Goal: Information Seeking & Learning: Understand process/instructions

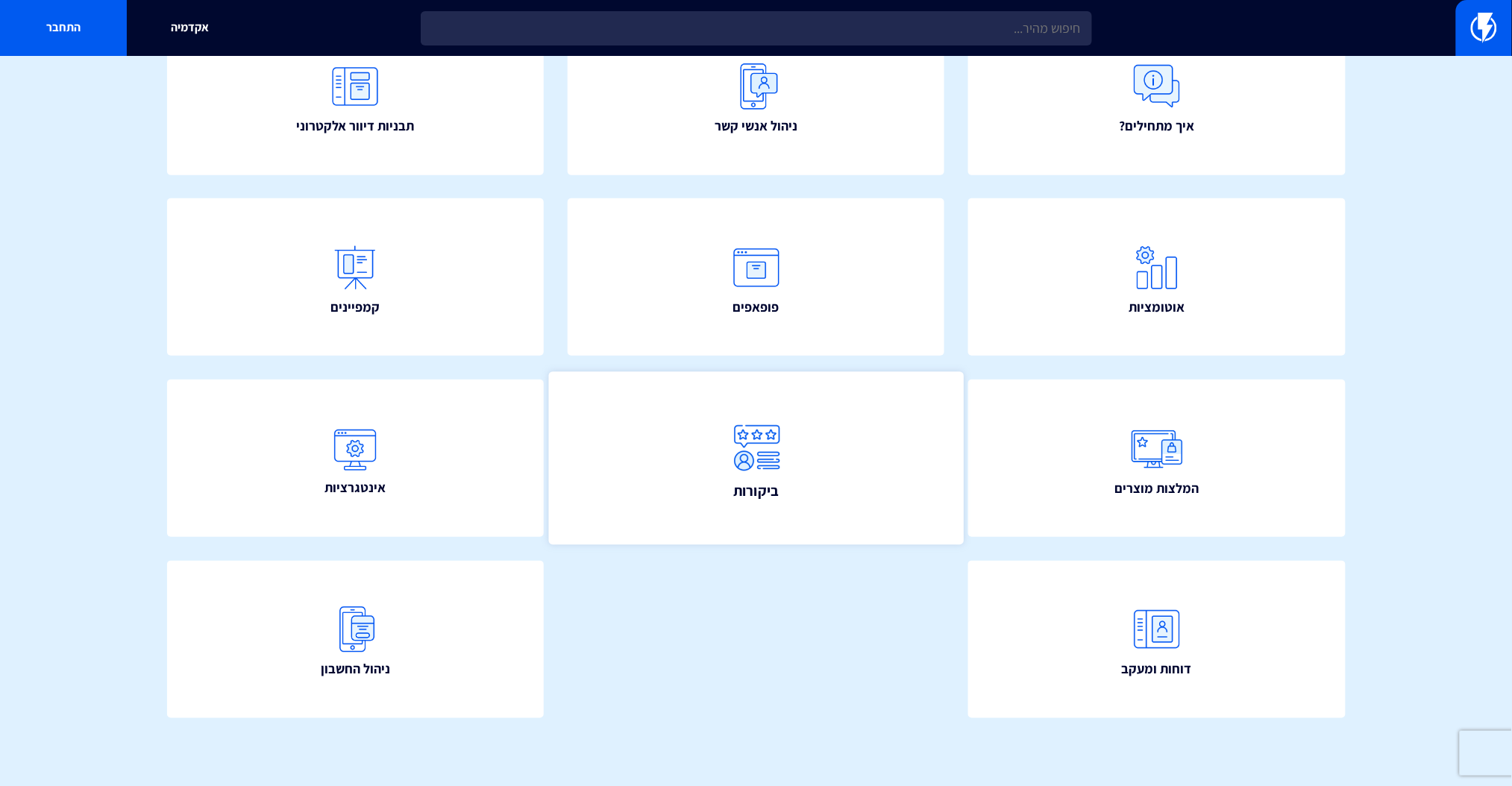
click at [796, 403] on link "ביקורות" at bounding box center [755, 457] width 415 height 173
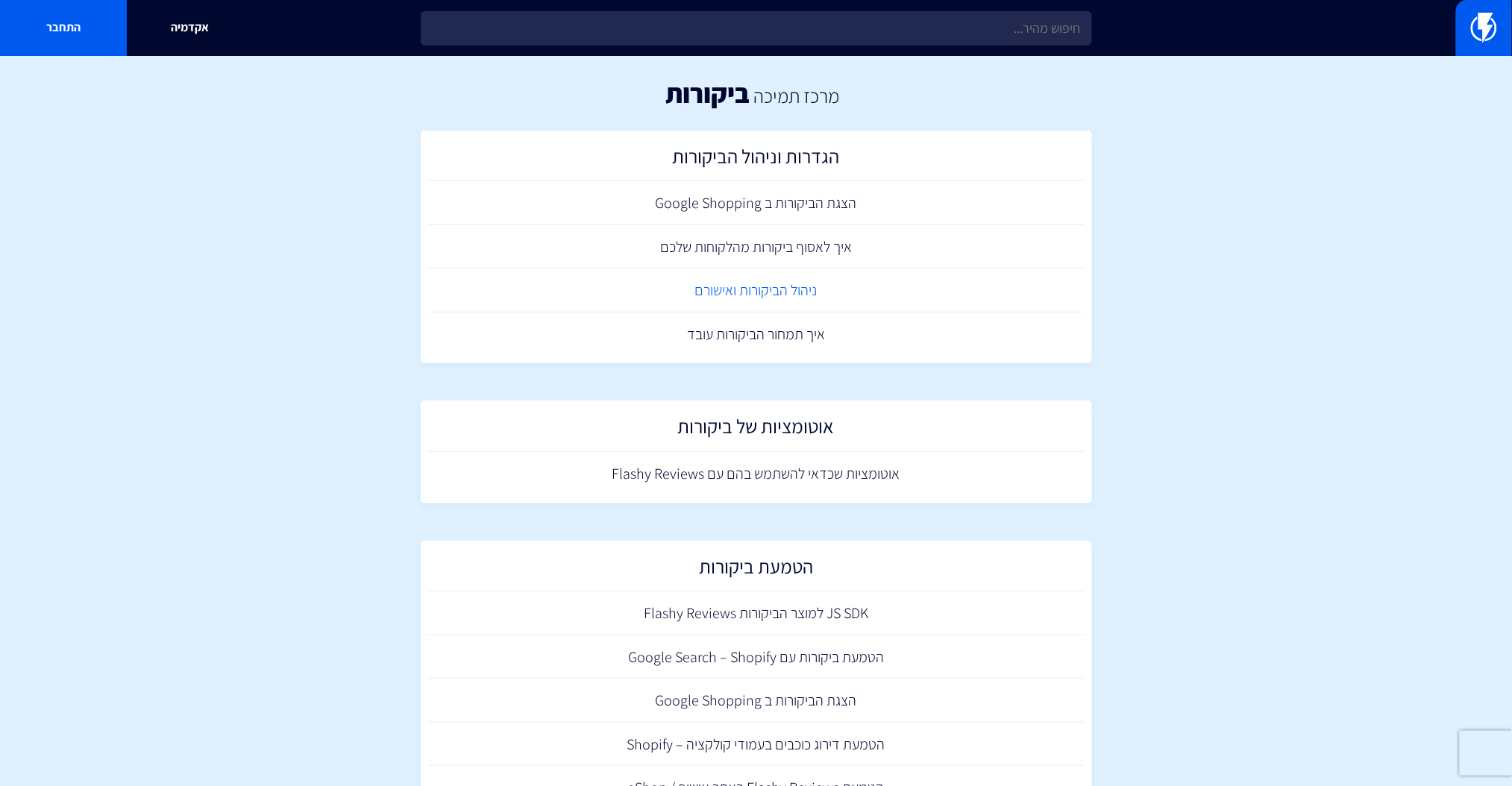
click at [767, 306] on link "ניהול הביקורות ואישורם" at bounding box center [756, 290] width 656 height 44
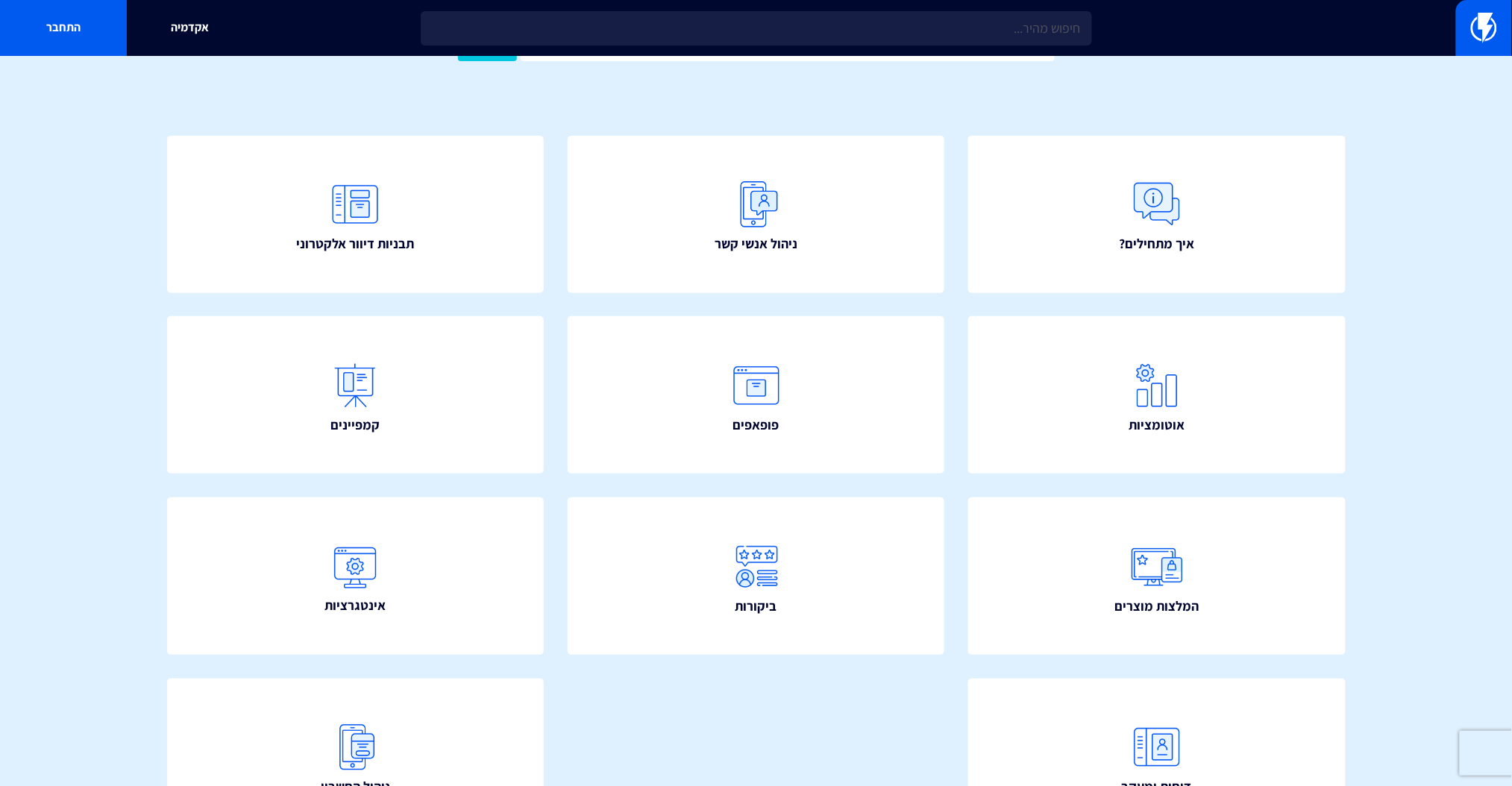
scroll to position [99, 0]
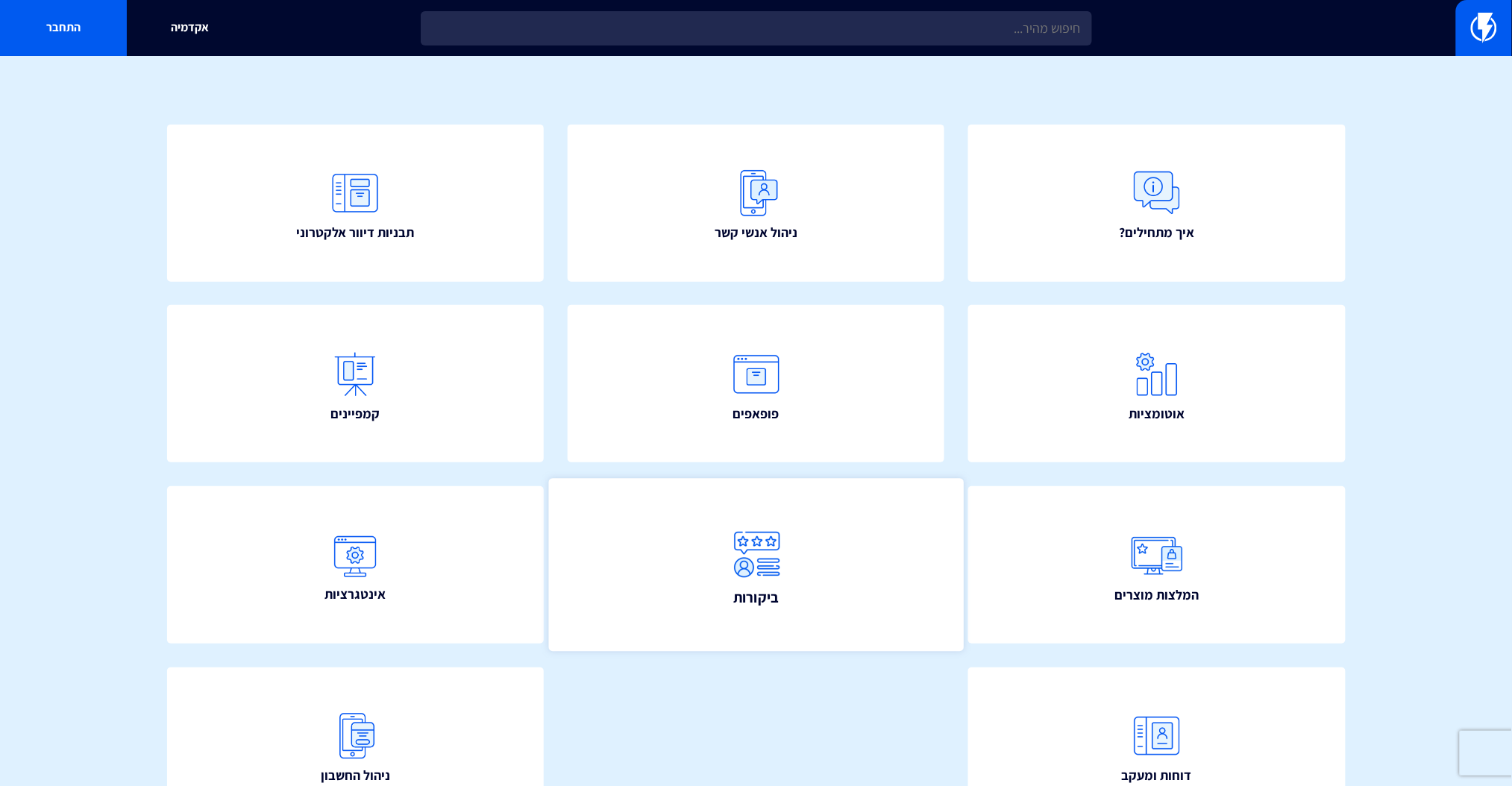
click at [734, 558] on img at bounding box center [757, 554] width 66 height 66
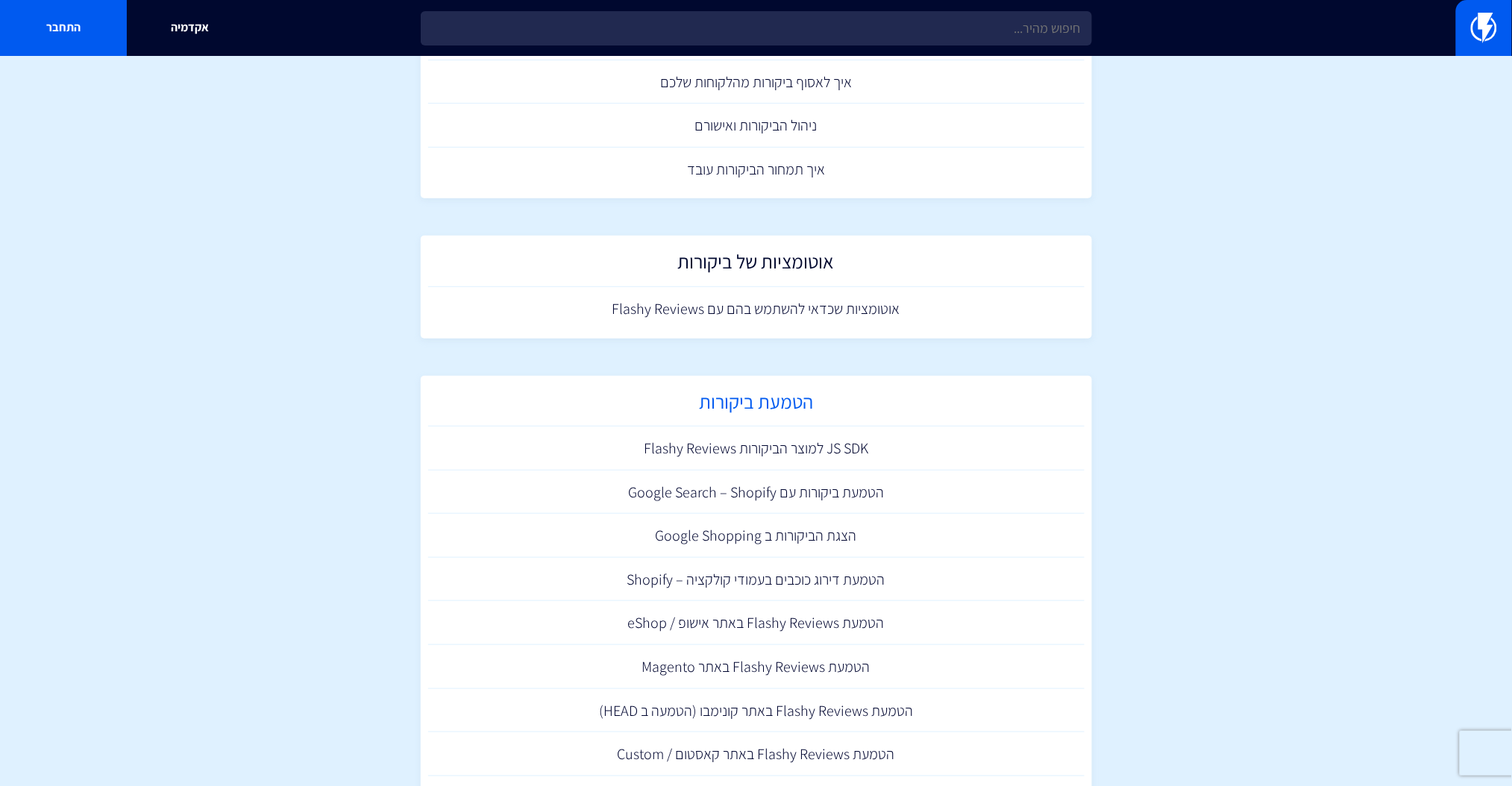
scroll to position [287, 0]
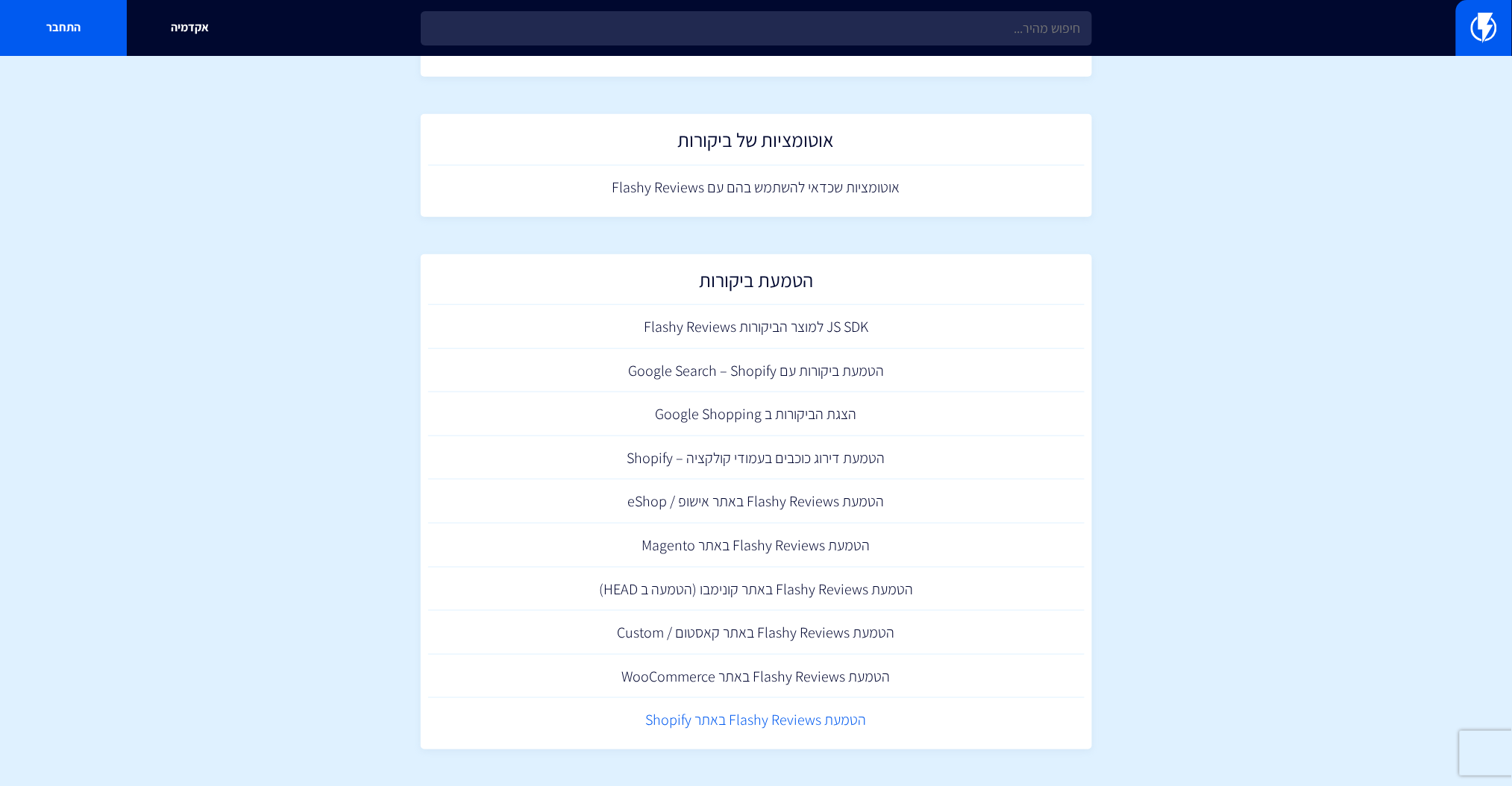
click at [806, 727] on link "הטמעת Flashy Reviews באתר Shopify" at bounding box center [756, 720] width 656 height 44
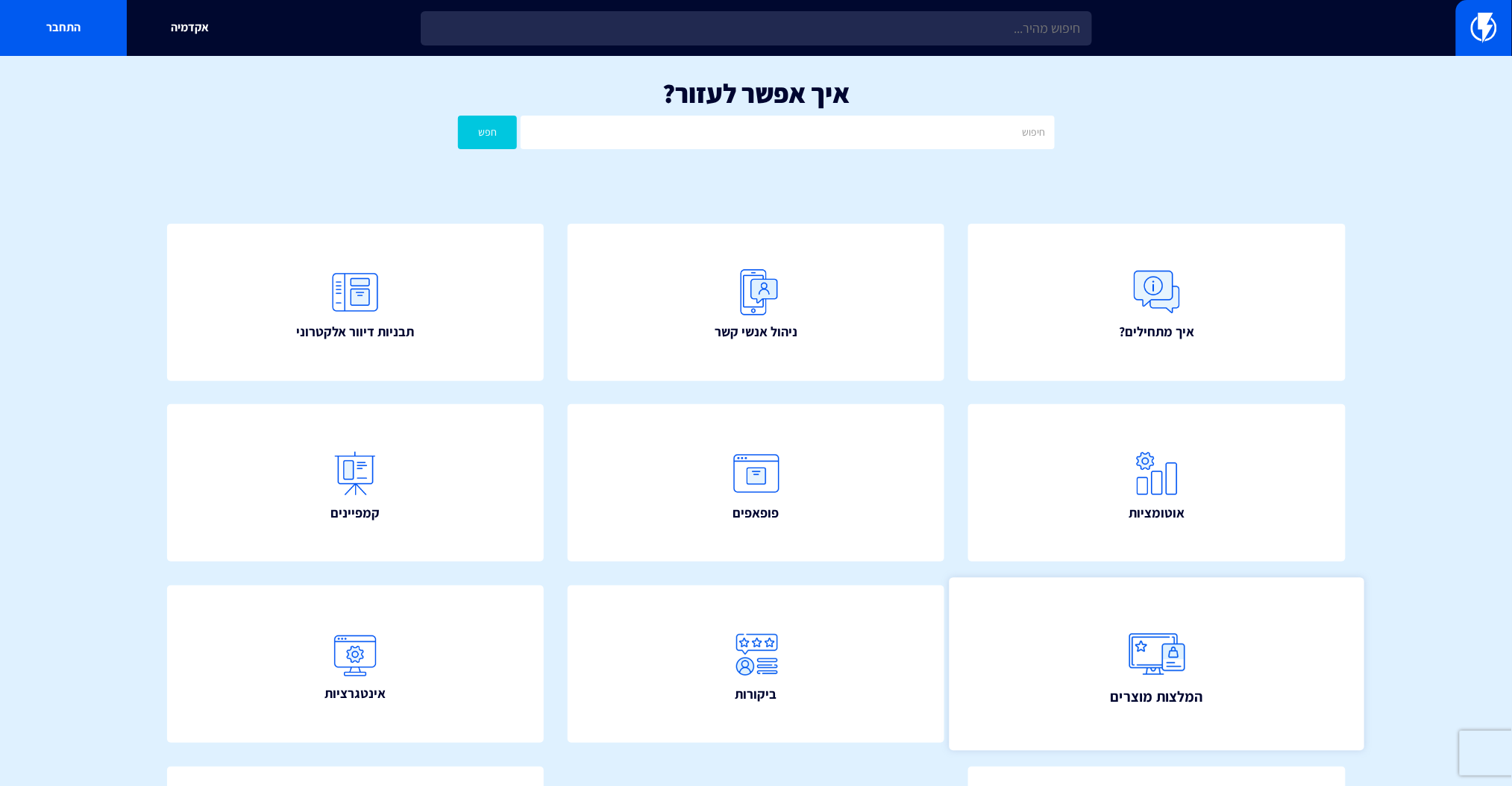
click at [1196, 670] on link "המלצות מוצרים" at bounding box center [1156, 663] width 415 height 173
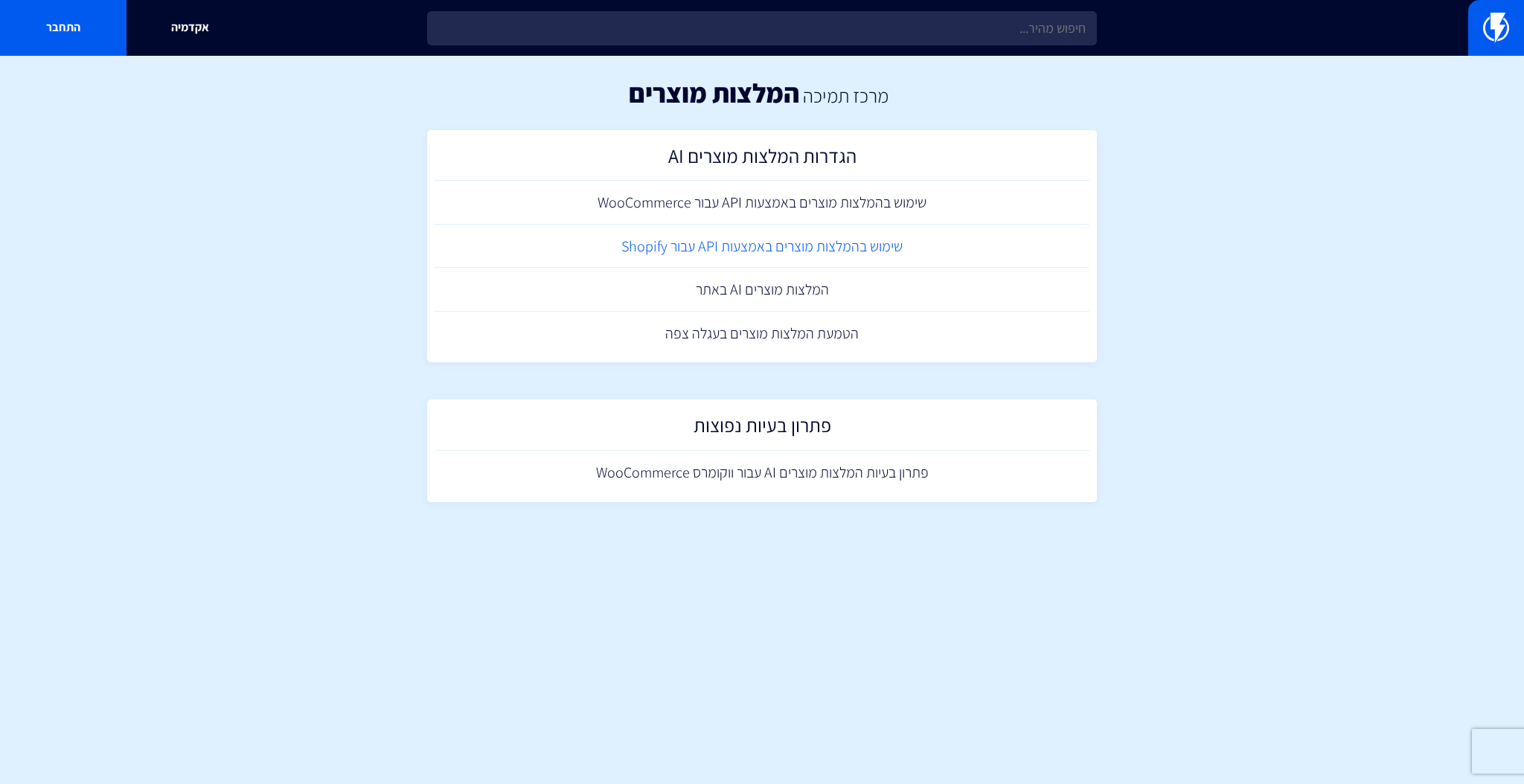
click at [842, 248] on link "שימוש בהמלצות מוצרים באמצעות API עבור Shopify" at bounding box center [762, 247] width 655 height 44
click at [761, 290] on link "המלצות מוצרים AI באתר" at bounding box center [762, 290] width 655 height 44
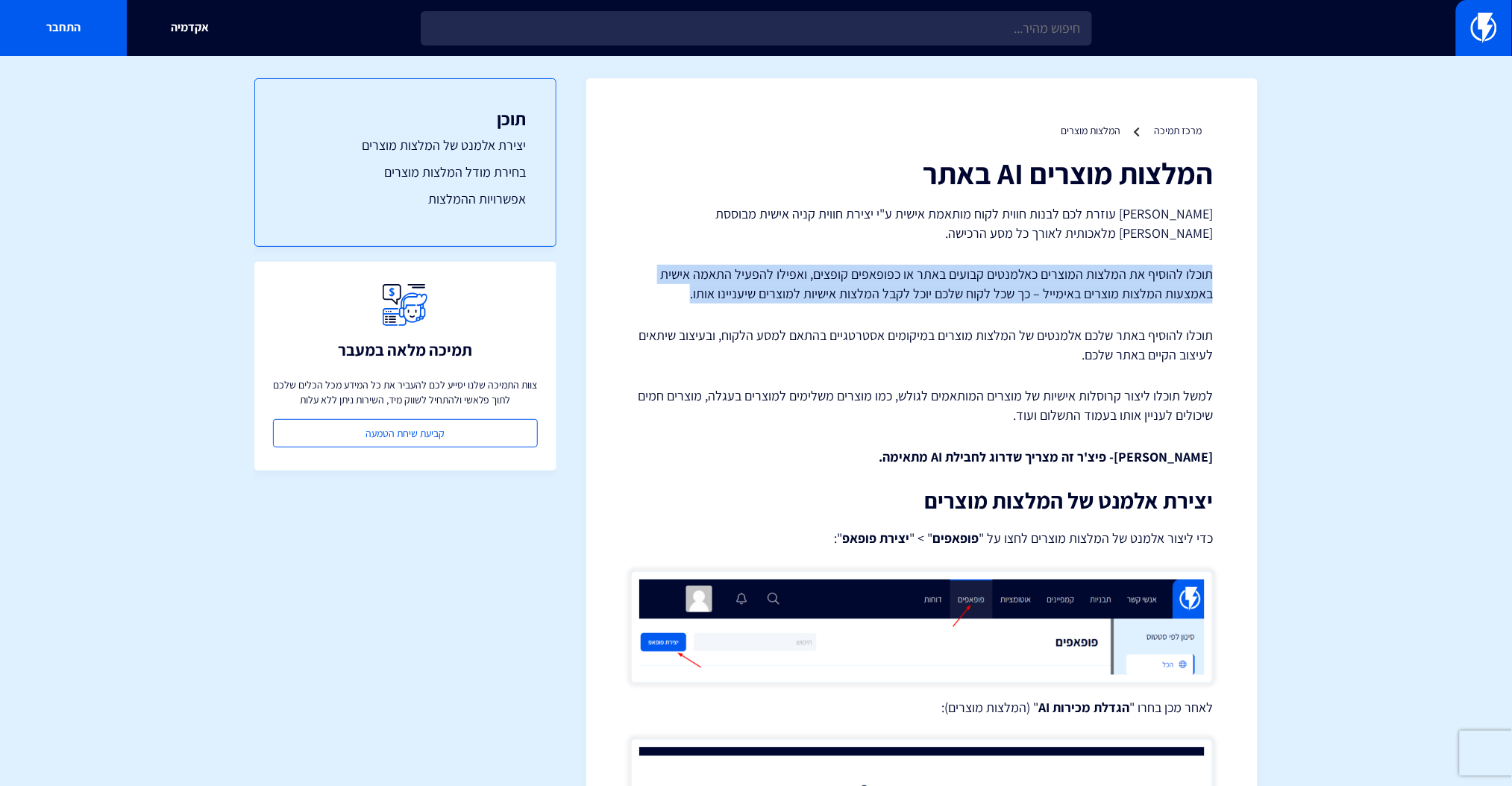
drag, startPoint x: 652, startPoint y: 288, endPoint x: 1264, endPoint y: 267, distance: 612.4
drag, startPoint x: 1252, startPoint y: 267, endPoint x: 645, endPoint y: 296, distance: 607.7
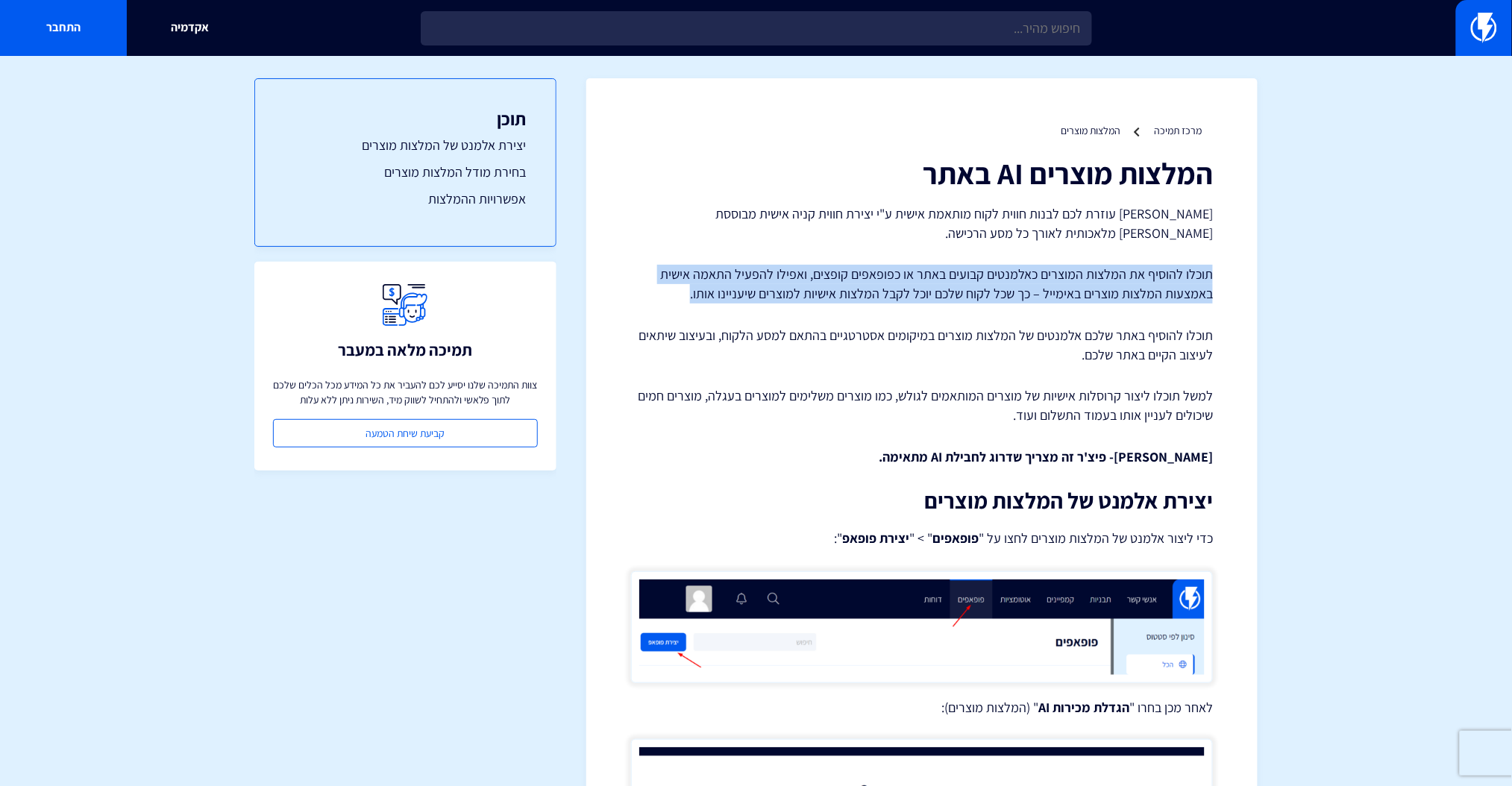
click at [645, 296] on p "תוכלו להוסיף את המלצות המוצרים כאלמנטים קבועים באתר או כפופאפים קופצים, ואפילו …" at bounding box center [922, 284] width 582 height 38
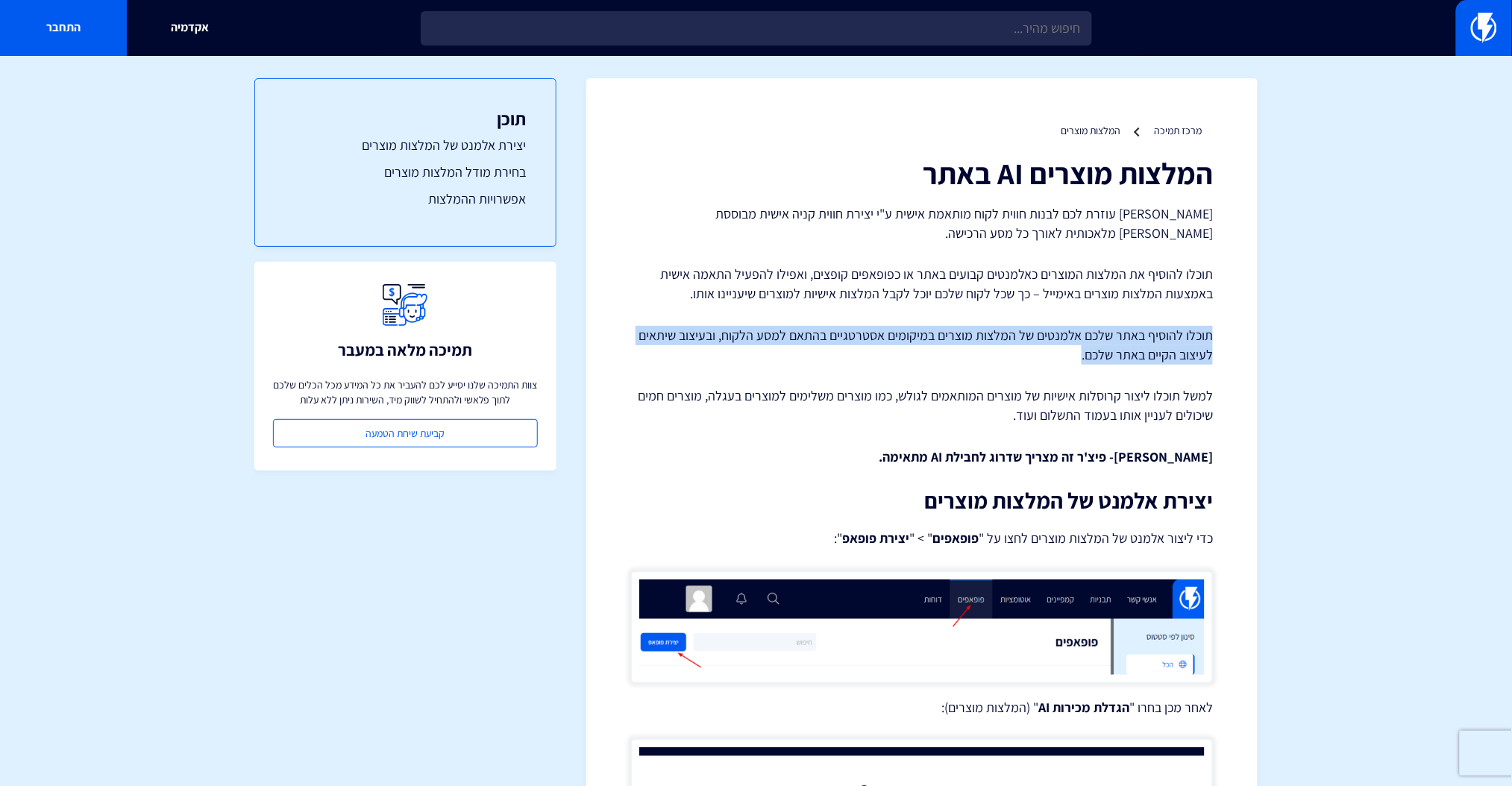
drag, startPoint x: 1226, startPoint y: 331, endPoint x: 1012, endPoint y: 353, distance: 215.1
click at [1012, 353] on p "תוכלו להוסיף באתר שלכם אלמנטים של המלצות מוצרים במיקומים אסטרטגיים בהתאם למסע ה…" at bounding box center [922, 345] width 582 height 38
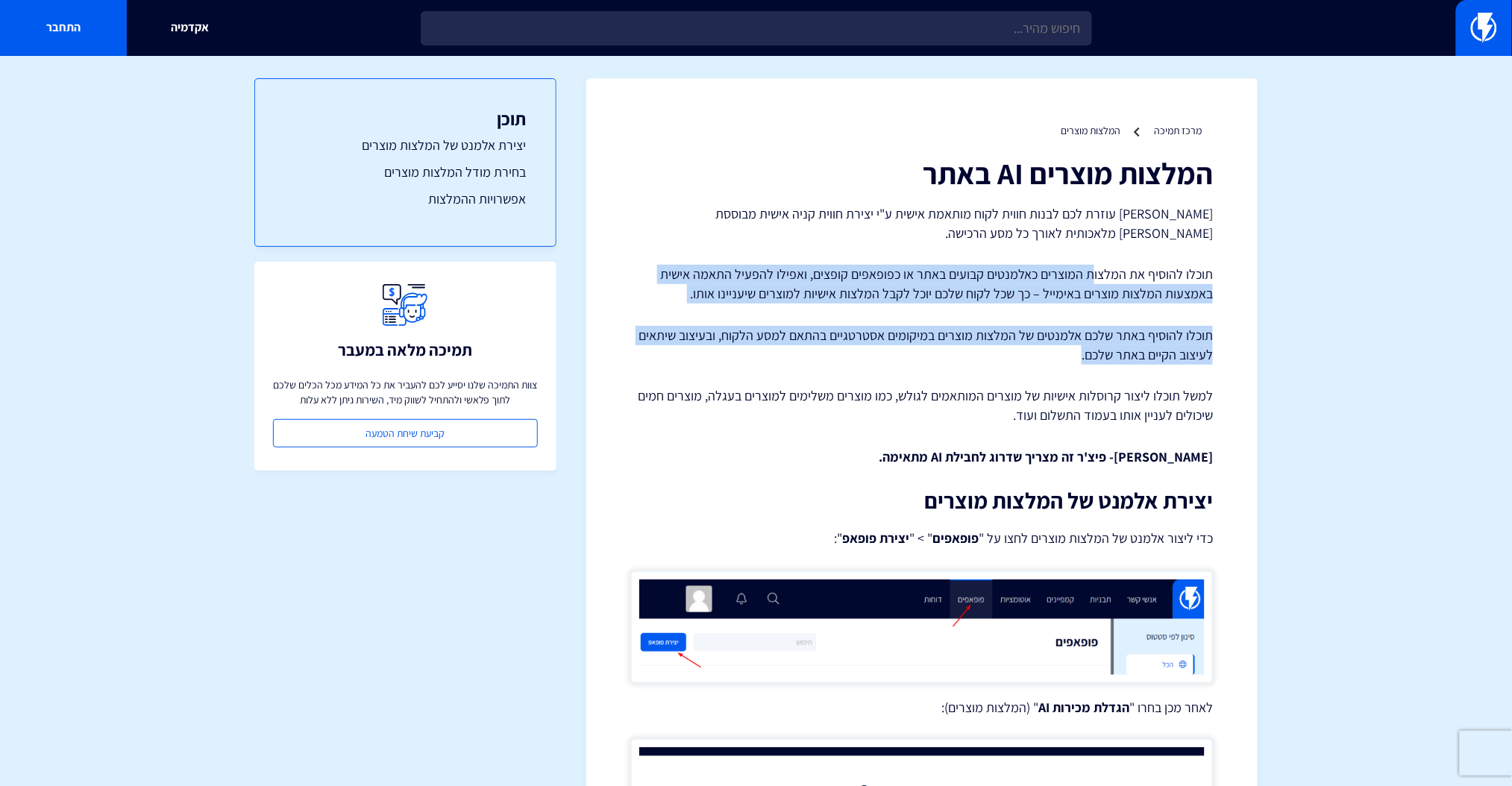
drag, startPoint x: 934, startPoint y: 353, endPoint x: 1098, endPoint y: 257, distance: 190.0
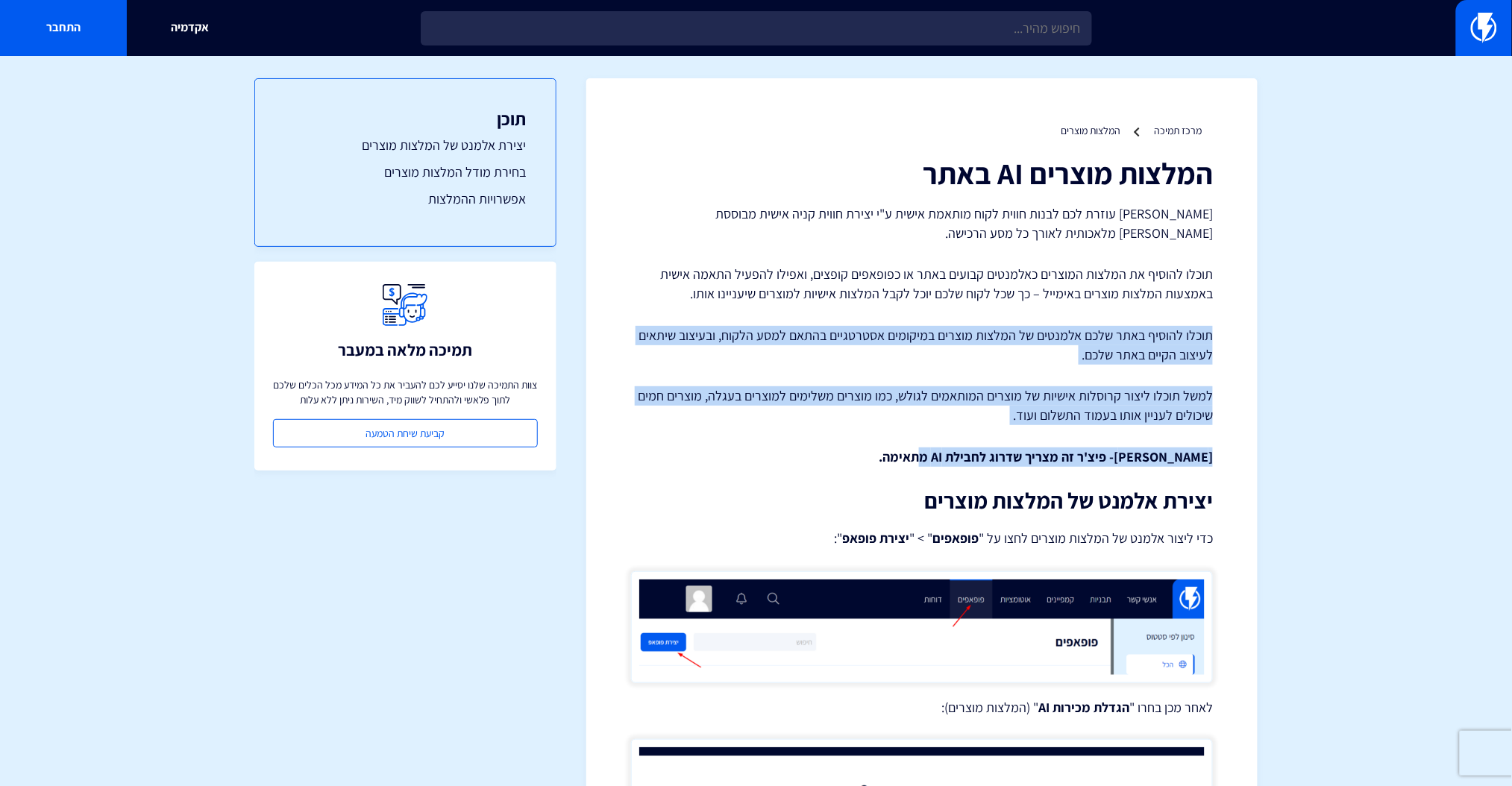
drag, startPoint x: 856, startPoint y: 447, endPoint x: 1298, endPoint y: 326, distance: 458.3
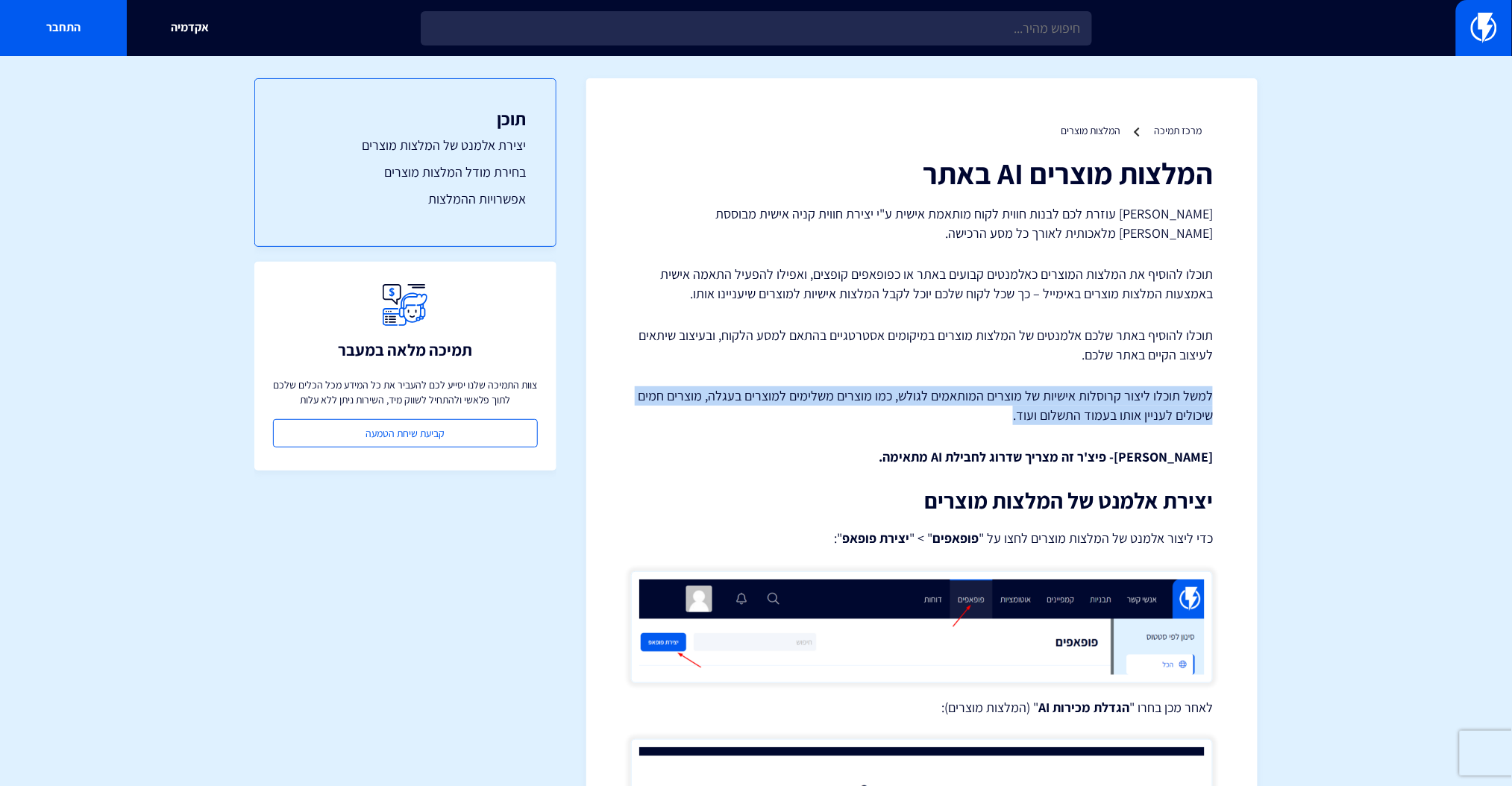
drag, startPoint x: 1245, startPoint y: 379, endPoint x: 960, endPoint y: 413, distance: 287.0
click at [960, 413] on p "למשל תוכלו ליצור קרוסלות אישיות של מוצרים המותאמים לגולש, כמו מוצרים משלימים למ…" at bounding box center [922, 406] width 582 height 38
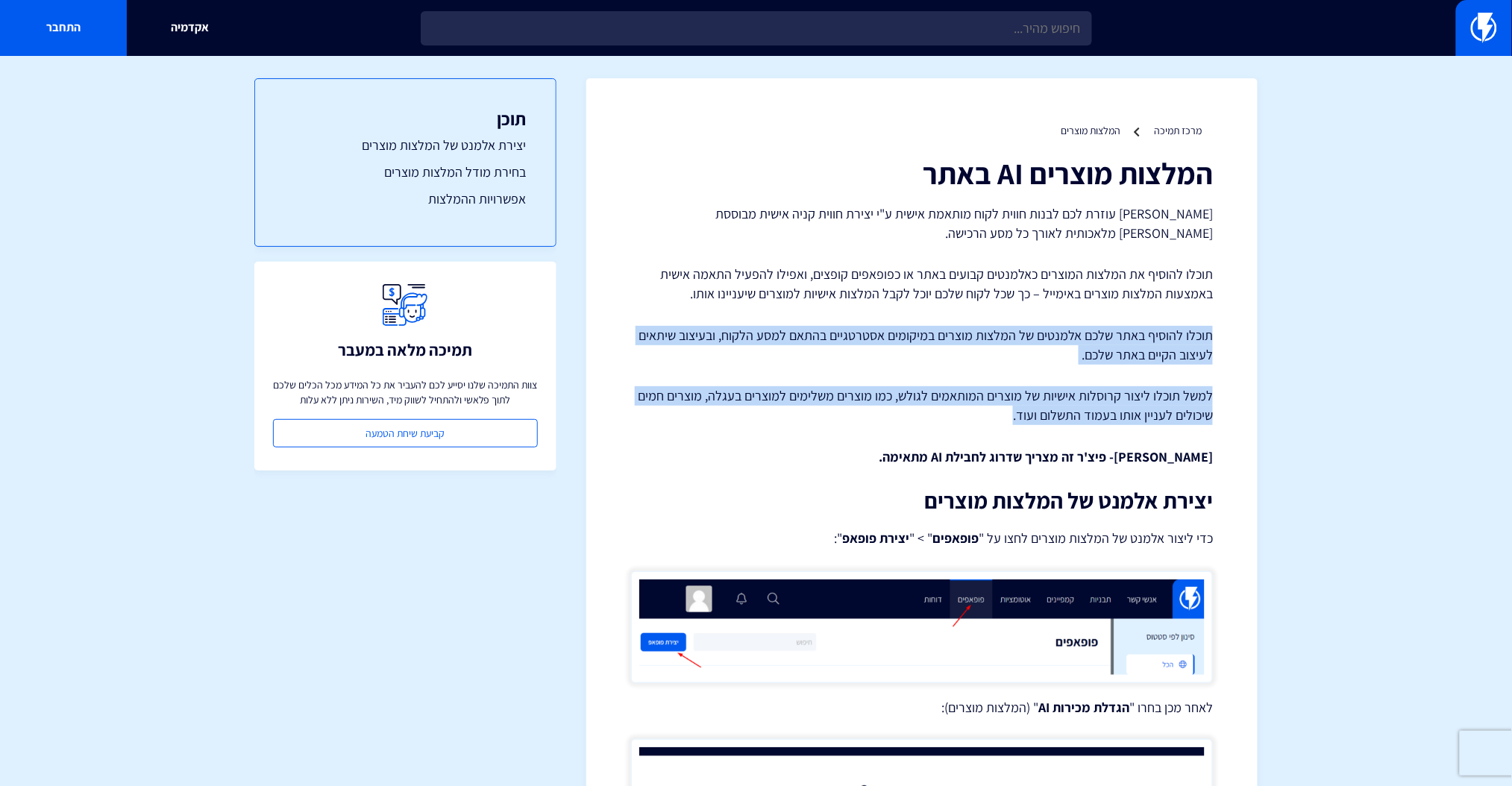
drag, startPoint x: 933, startPoint y: 419, endPoint x: 1220, endPoint y: 318, distance: 304.3
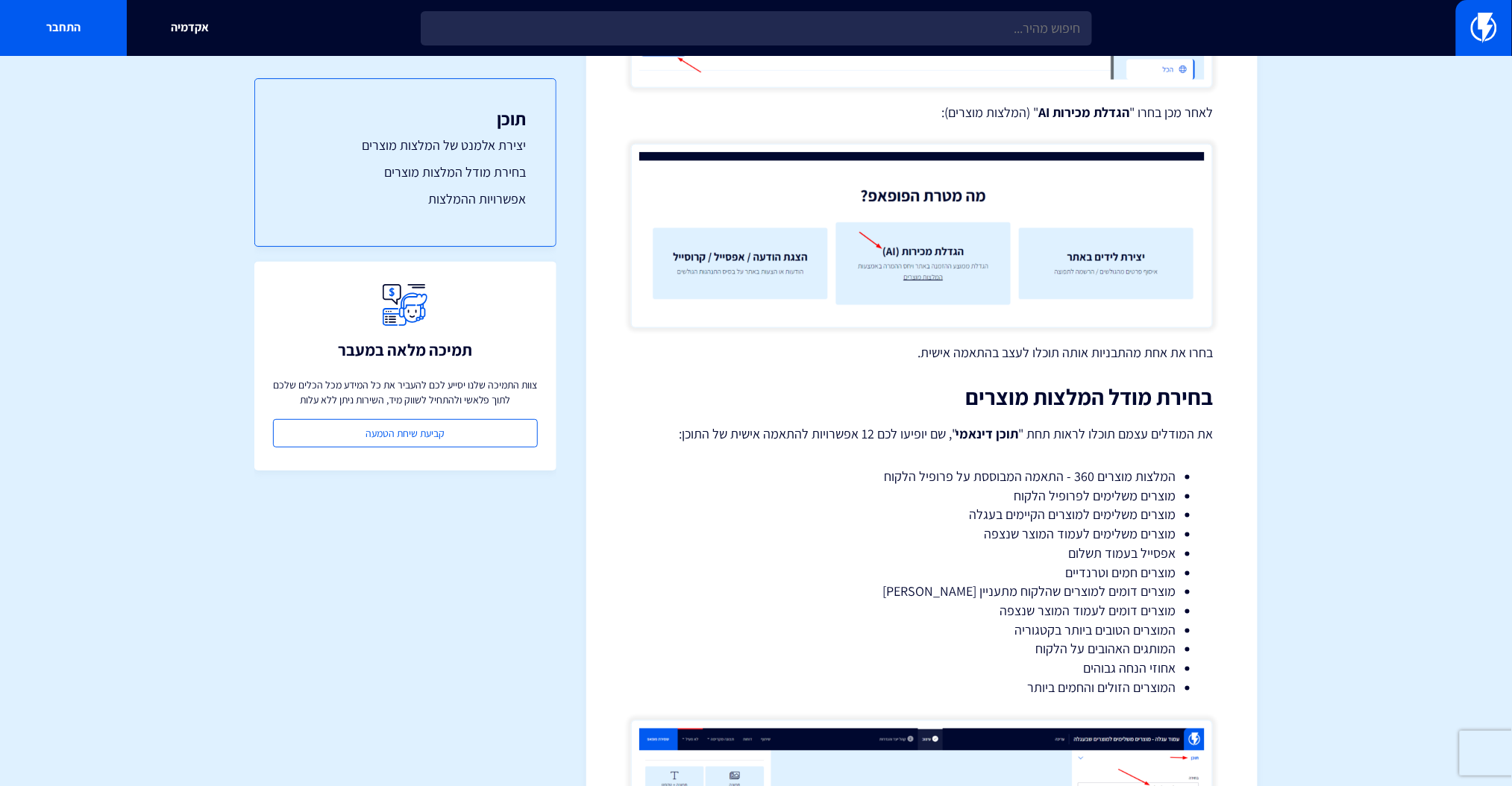
scroll to position [596, 0]
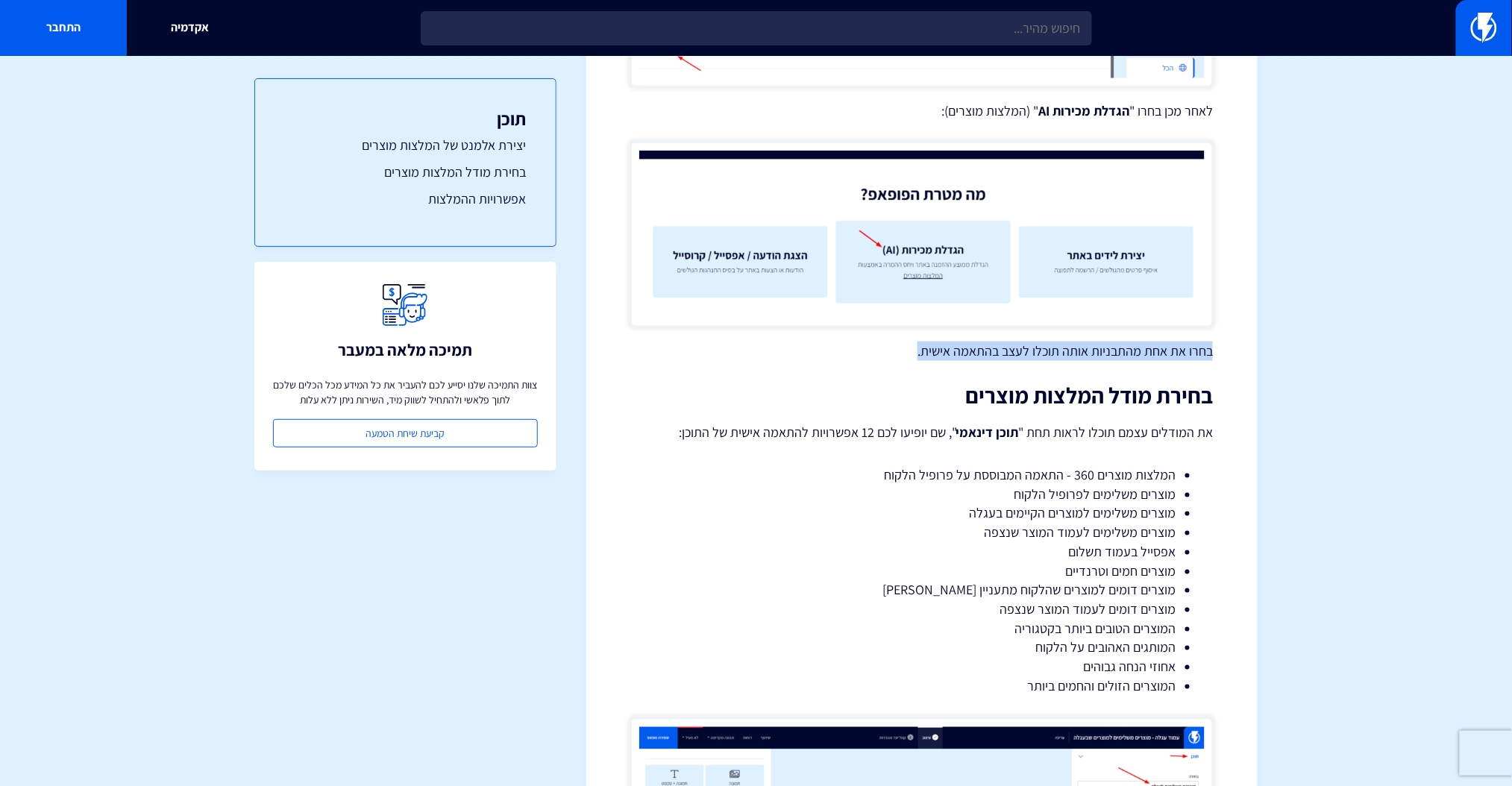
drag, startPoint x: 1239, startPoint y: 352, endPoint x: 808, endPoint y: 351, distance: 431.0
click at [808, 351] on p "בחרו את אחת מהתבניות אותה תוכלו לעצב בהתאמה אישית." at bounding box center [922, 351] width 582 height 19
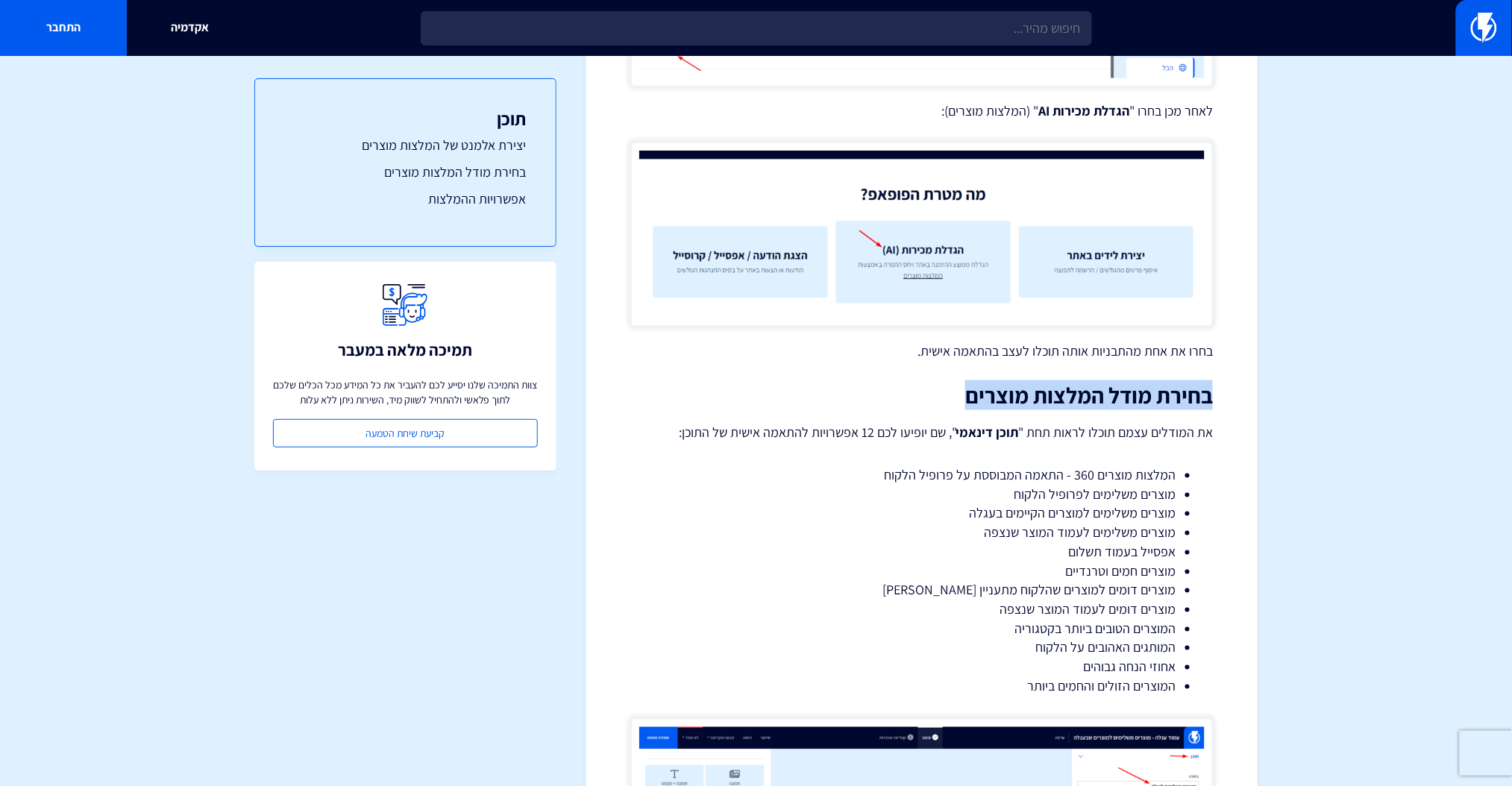
drag, startPoint x: 1255, startPoint y: 393, endPoint x: 901, endPoint y: 392, distance: 354.0
click at [901, 392] on h2 "בחירת מודל המלצות מוצרים" at bounding box center [922, 395] width 582 height 25
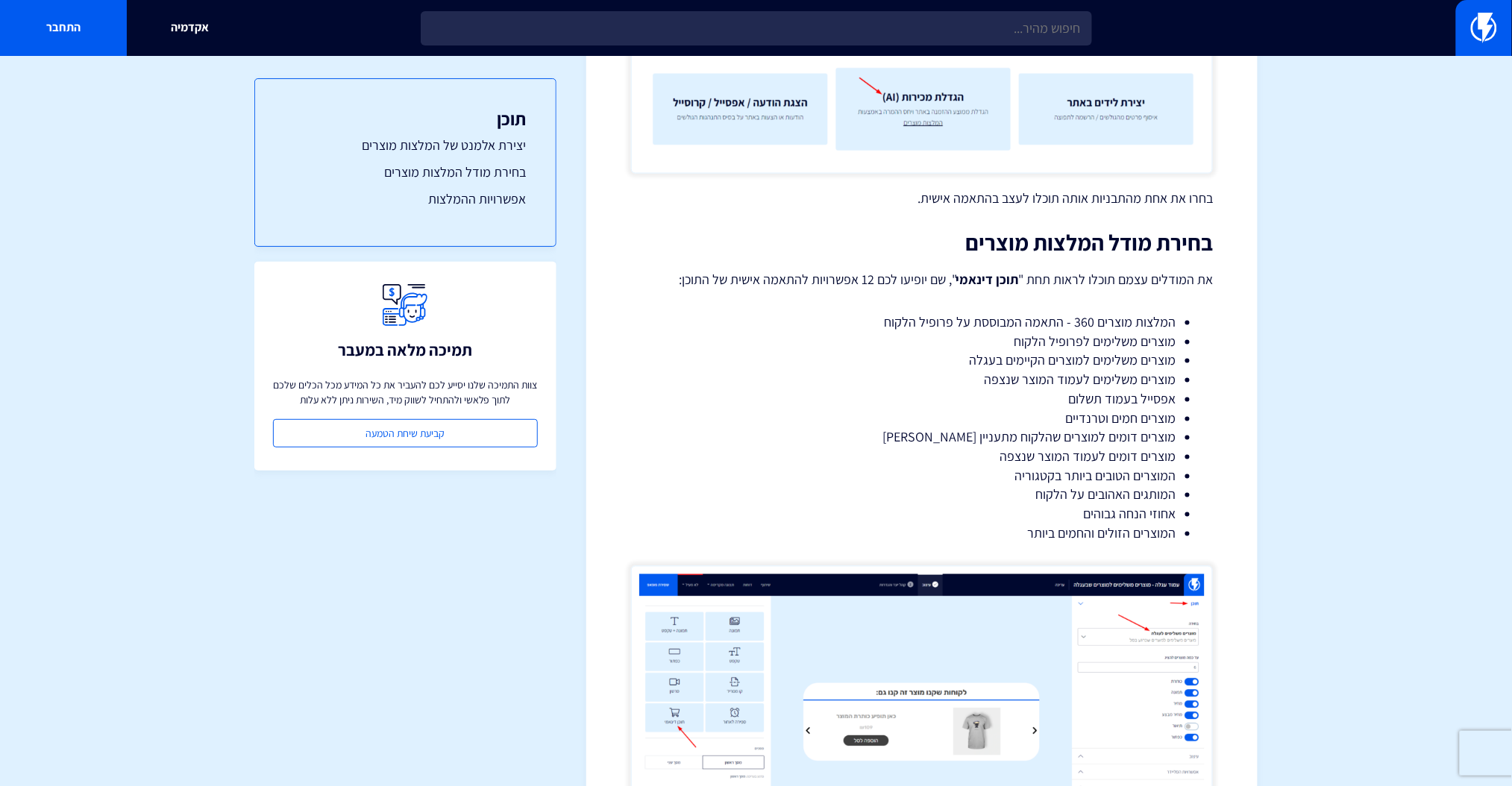
scroll to position [795, 0]
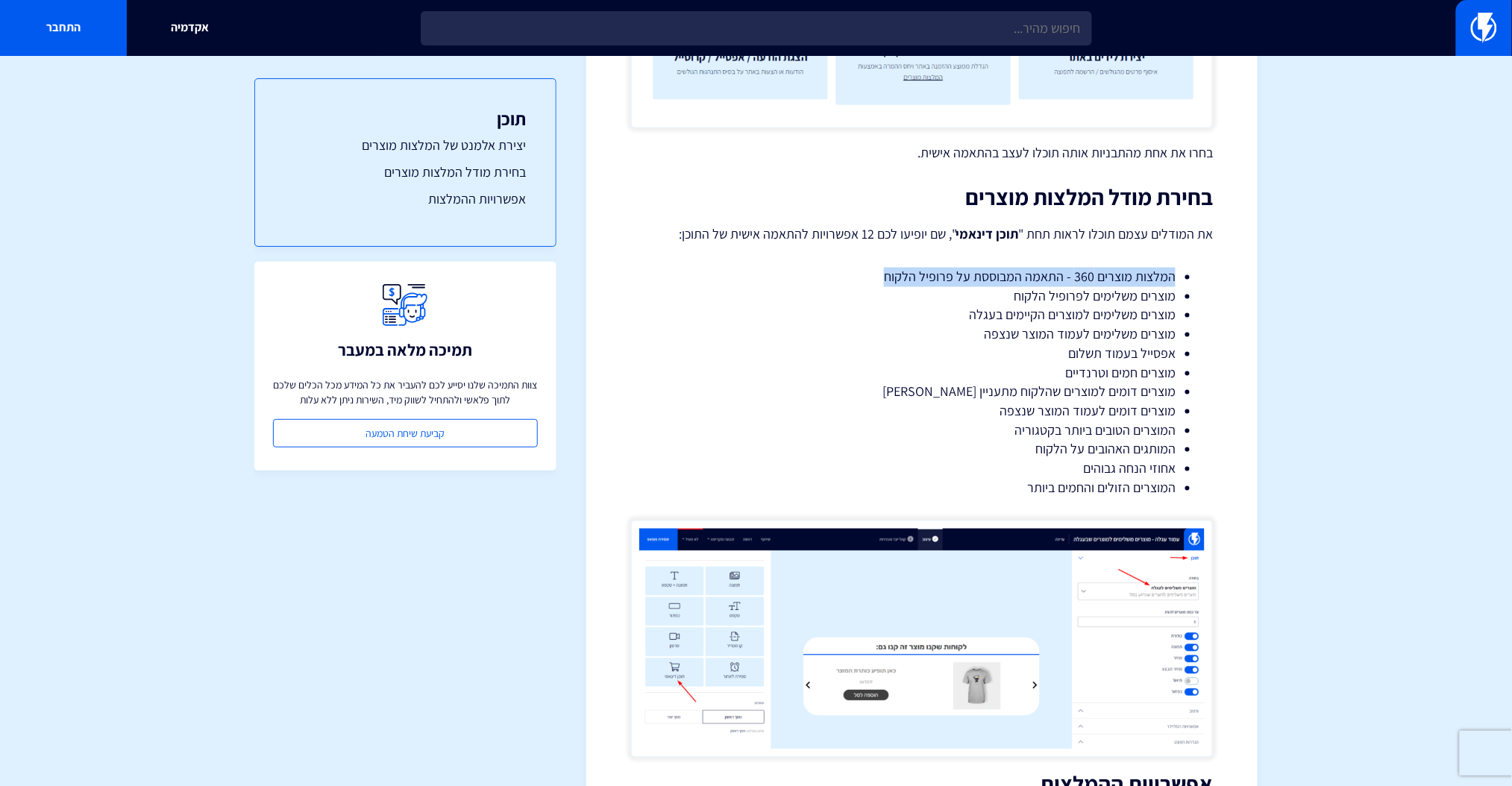
drag, startPoint x: 1193, startPoint y: 275, endPoint x: 884, endPoint y: 273, distance: 309.0
click at [884, 273] on li "המלצות מוצרים 360 - התאמה המבוססת על פרופיל הלקוח" at bounding box center [922, 277] width 508 height 19
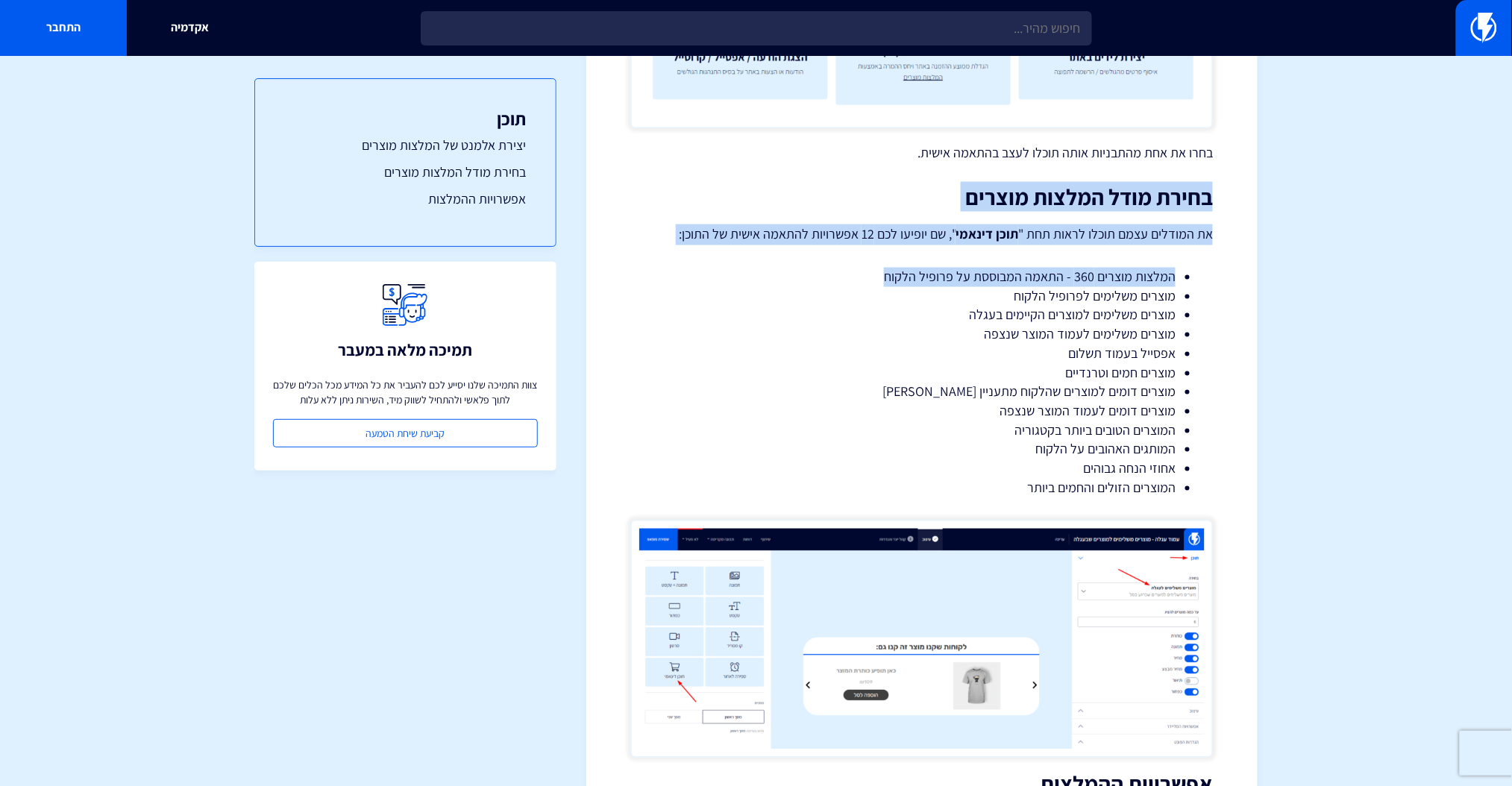
drag, startPoint x: 873, startPoint y: 275, endPoint x: 1280, endPoint y: 200, distance: 413.9
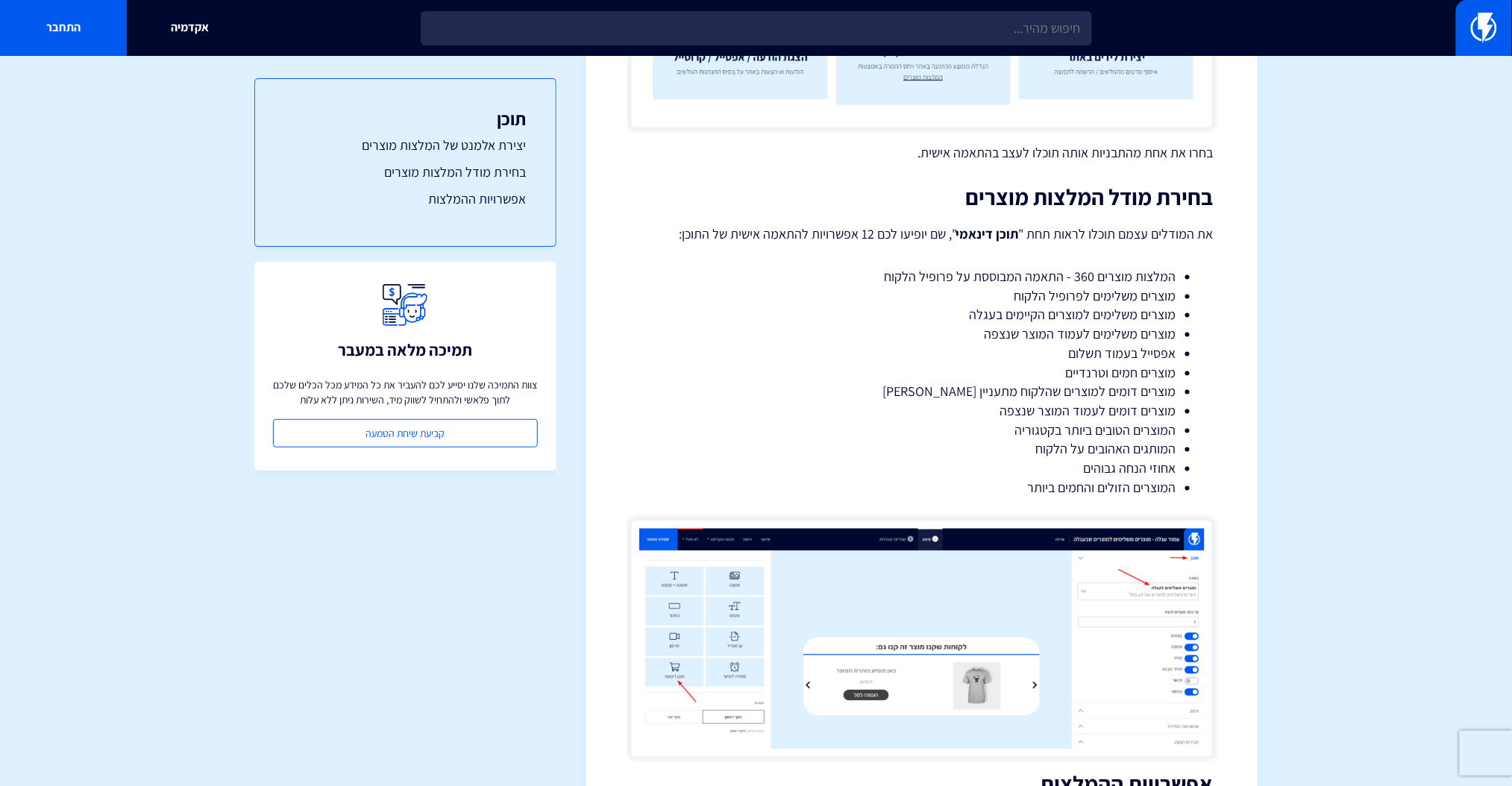
click at [1174, 320] on li "מוצרים משלימים למוצרים הקיימים בעגלה" at bounding box center [922, 315] width 508 height 19
drag, startPoint x: 1189, startPoint y: 291, endPoint x: 1149, endPoint y: 305, distance: 42.4
click at [1149, 305] on ul "המלצות מוצרים 360 - התאמה המבוססת על פרופיל הלקוח מוצרים משלימים לפרופיל הלקוח …" at bounding box center [922, 382] width 537 height 230
click at [1149, 306] on li "מוצרים משלימים למוצרים הקיימים בעגלה" at bounding box center [922, 315] width 508 height 19
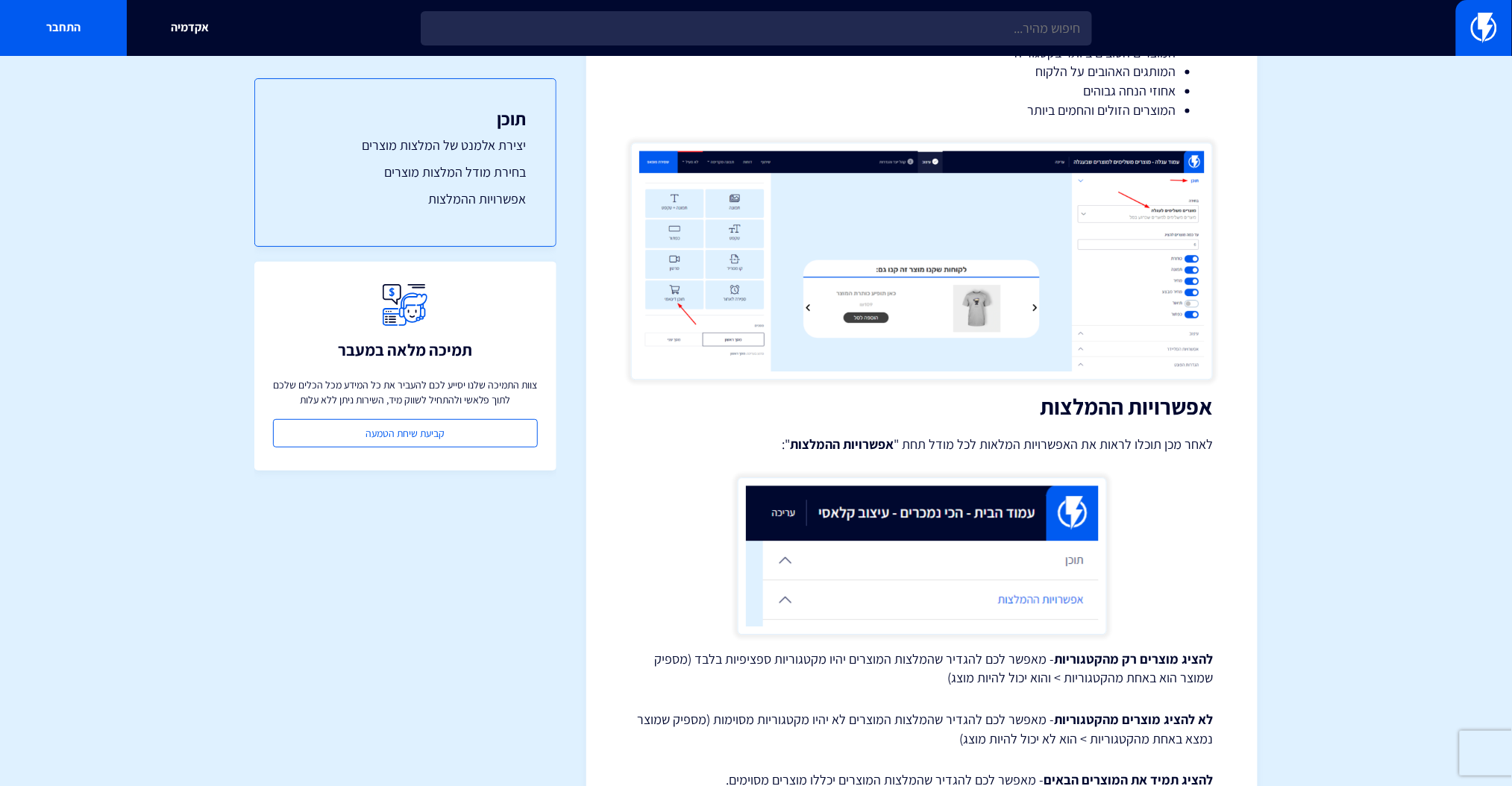
scroll to position [1392, 0]
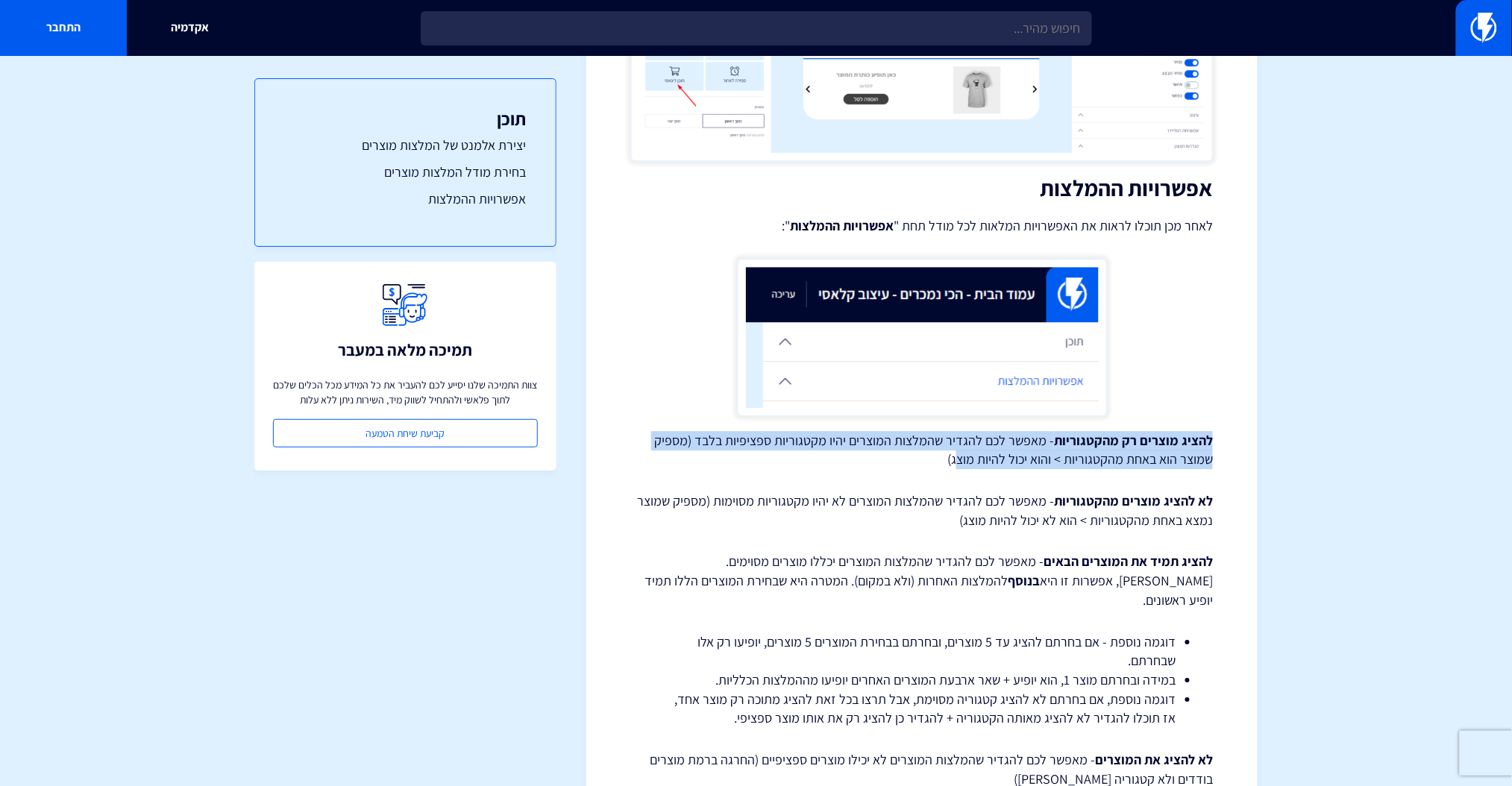
drag, startPoint x: 1236, startPoint y: 440, endPoint x: 963, endPoint y: 452, distance: 273.3
drag, startPoint x: 963, startPoint y: 452, endPoint x: 909, endPoint y: 459, distance: 54.5
click at [963, 452] on p "להציג מוצרים רק מהקטגוריות - מאפשר לכם להגדיר שהמלצות המוצרים יהיו מקטגוריות ספ…" at bounding box center [922, 451] width 582 height 38
drag, startPoint x: 865, startPoint y: 464, endPoint x: 1149, endPoint y: 438, distance: 285.2
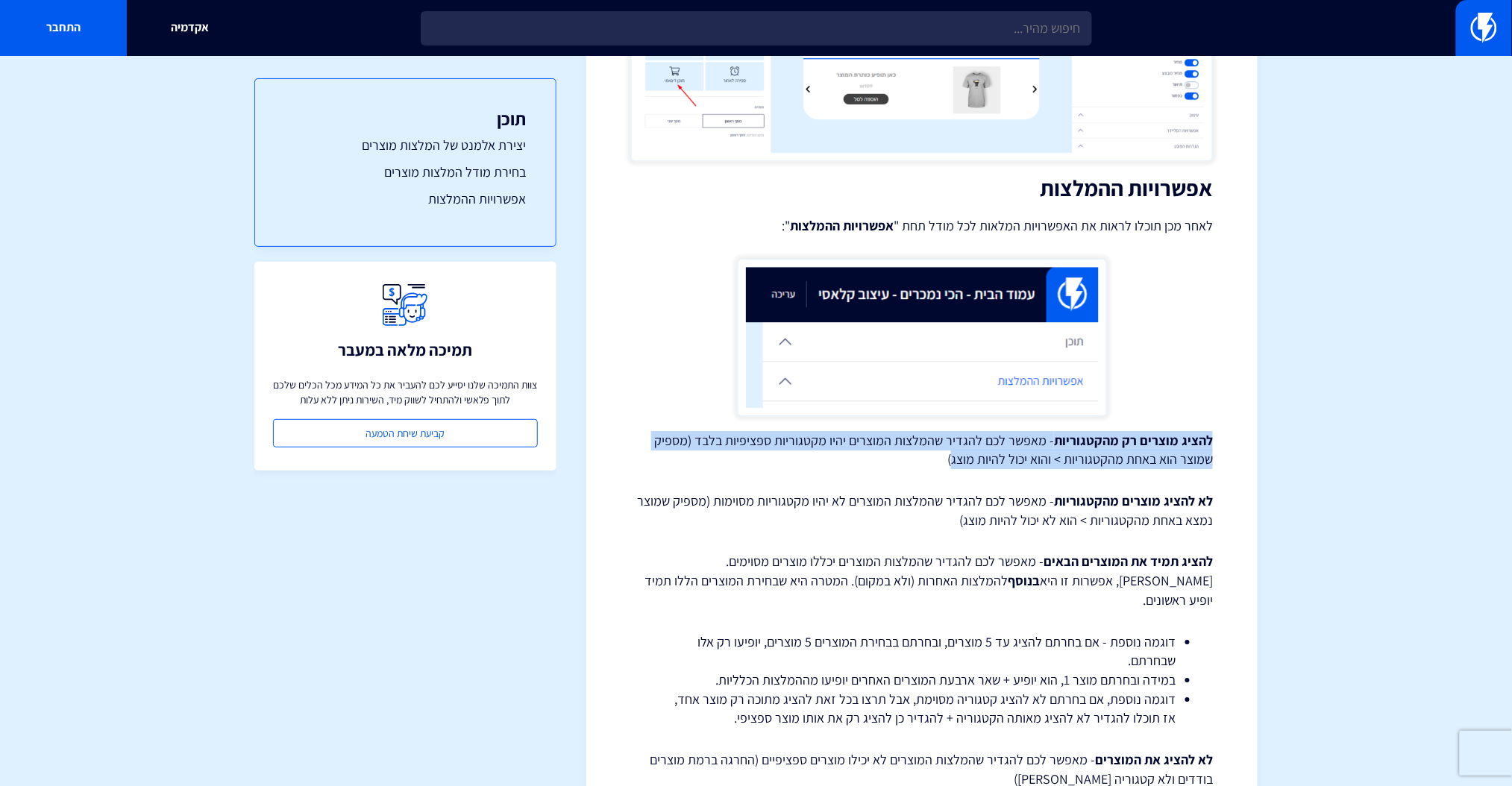
click at [1149, 438] on p "להציג מוצרים רק מהקטגוריות - מאפשר לכם להגדיר שהמלצות המוצרים יהיו מקטגוריות ספ…" at bounding box center [922, 451] width 582 height 38
click at [1149, 438] on strong "להציג מוצרים רק מהקטגוריות" at bounding box center [1133, 440] width 159 height 17
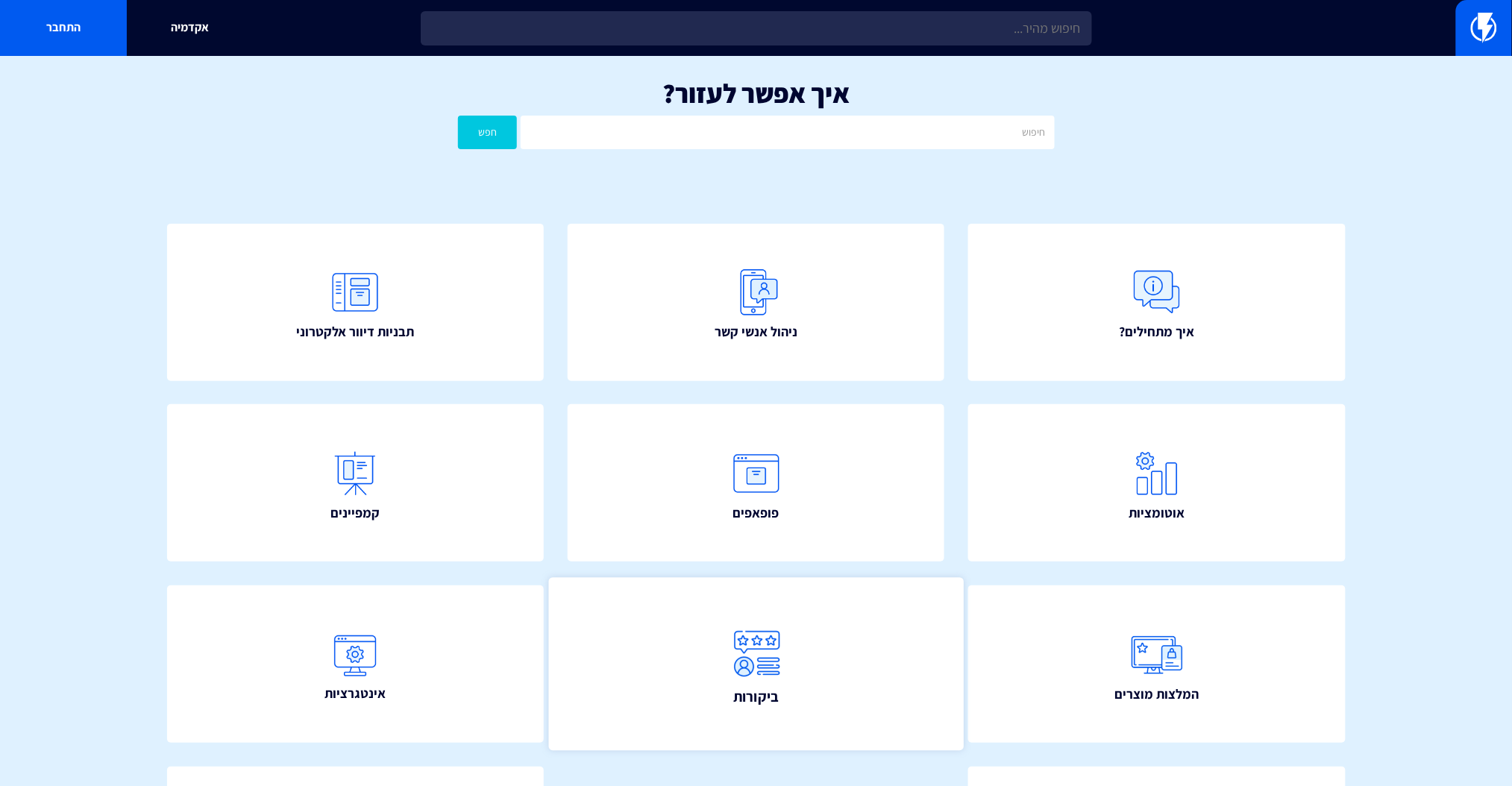
click at [768, 661] on img at bounding box center [757, 653] width 66 height 66
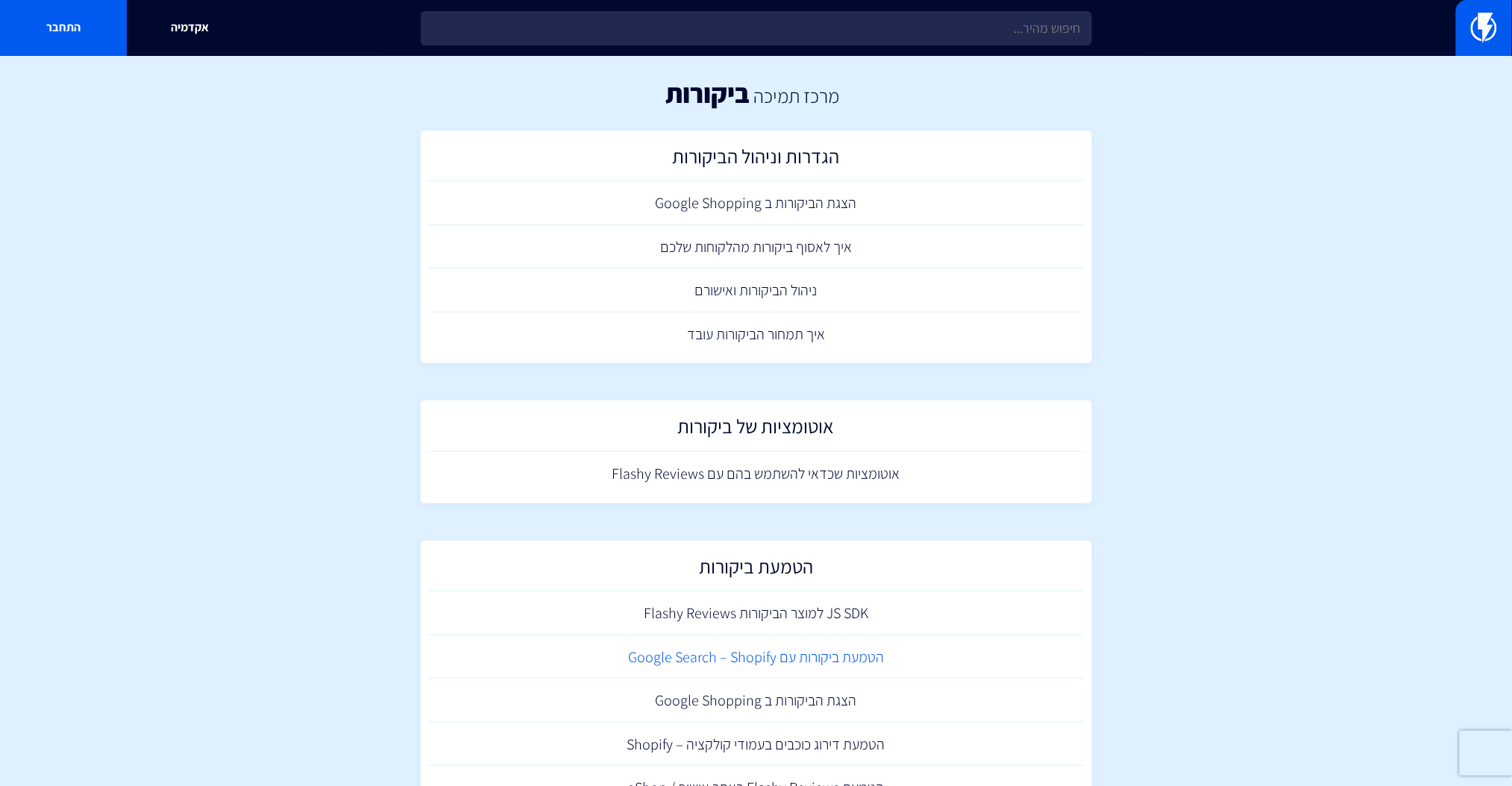
scroll to position [287, 0]
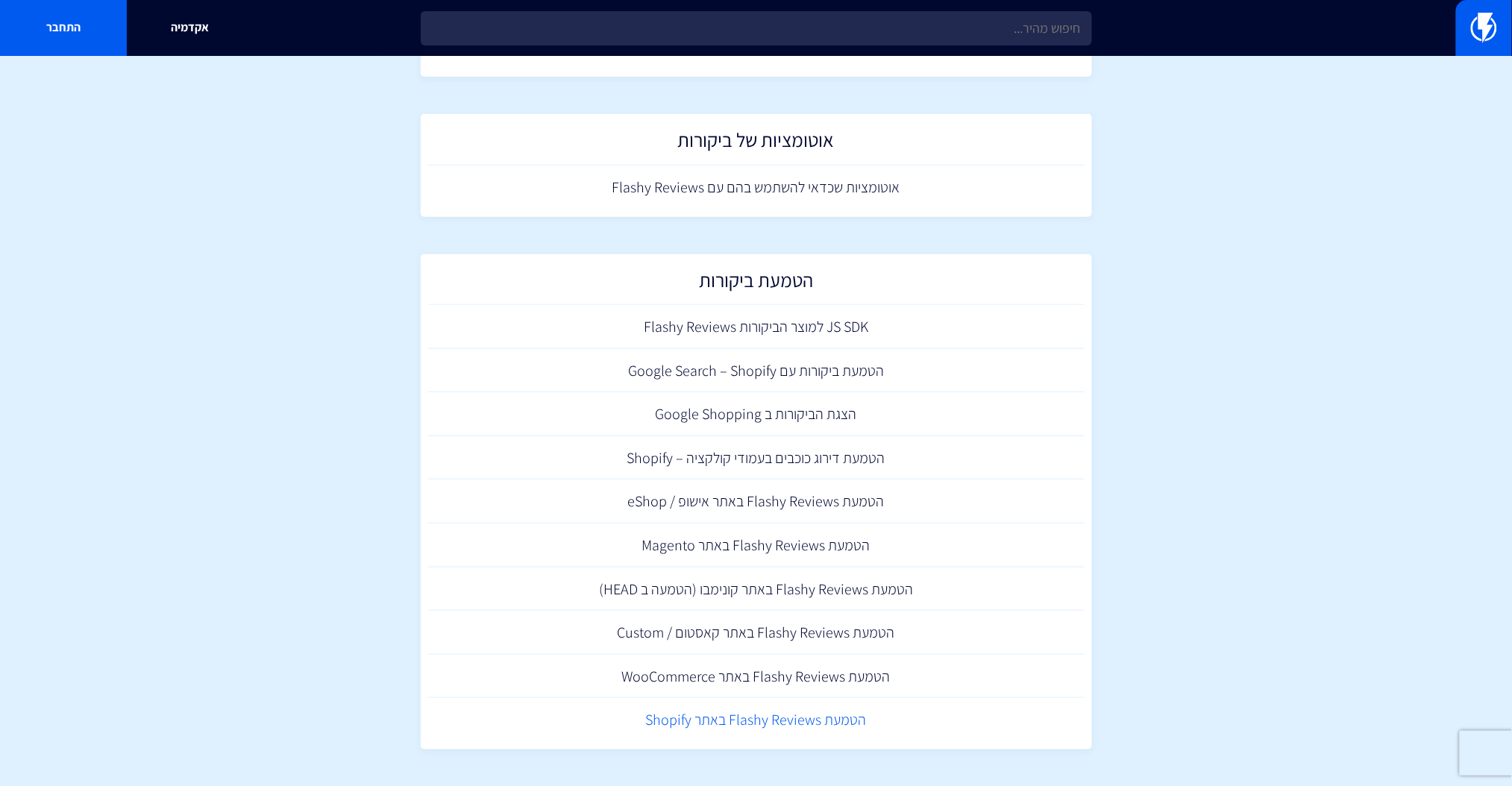
click at [850, 720] on link "הטמעת Flashy Reviews באתר Shopify" at bounding box center [756, 720] width 656 height 44
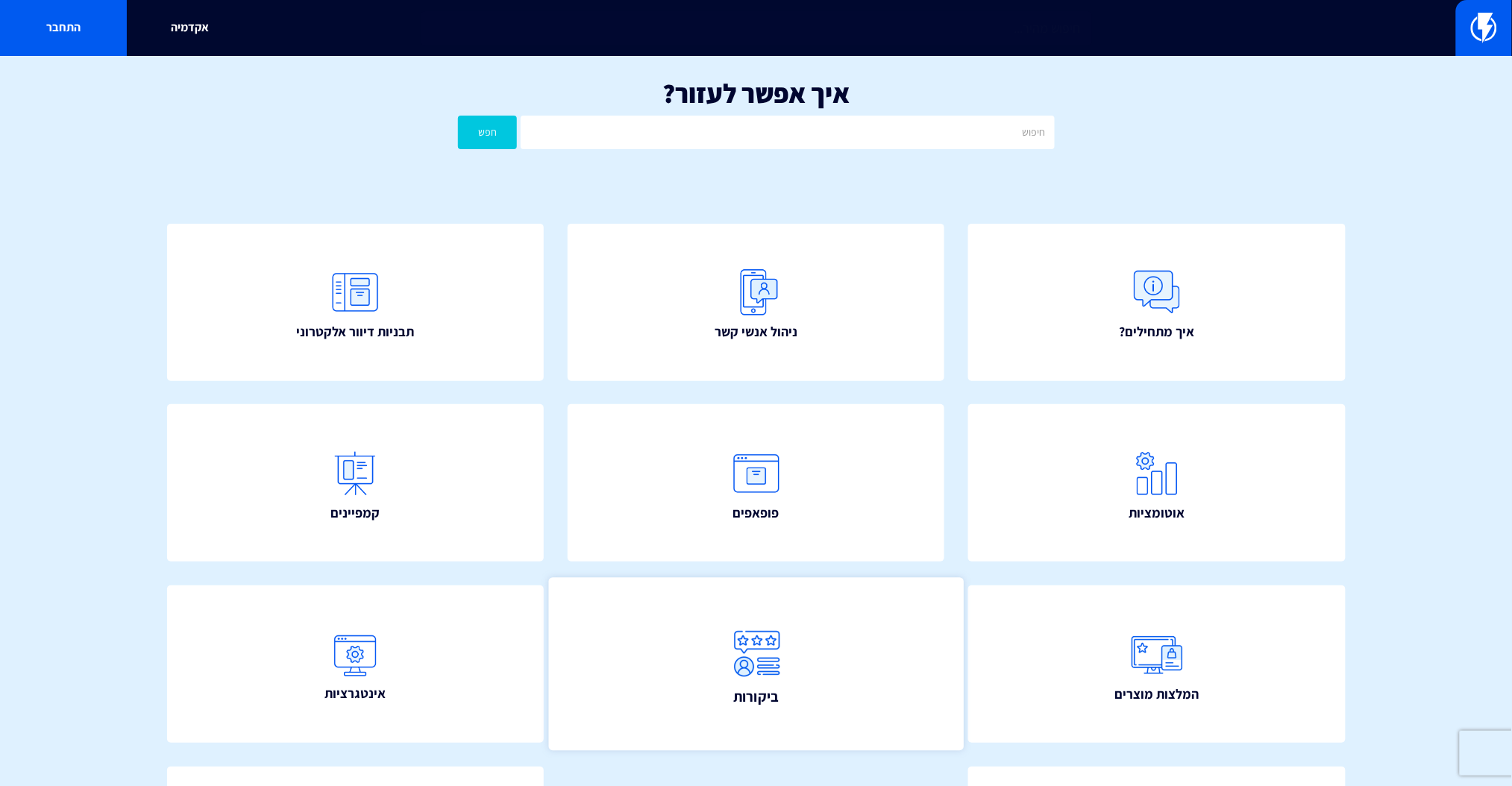
click at [822, 670] on link "ביקורות" at bounding box center [755, 663] width 415 height 173
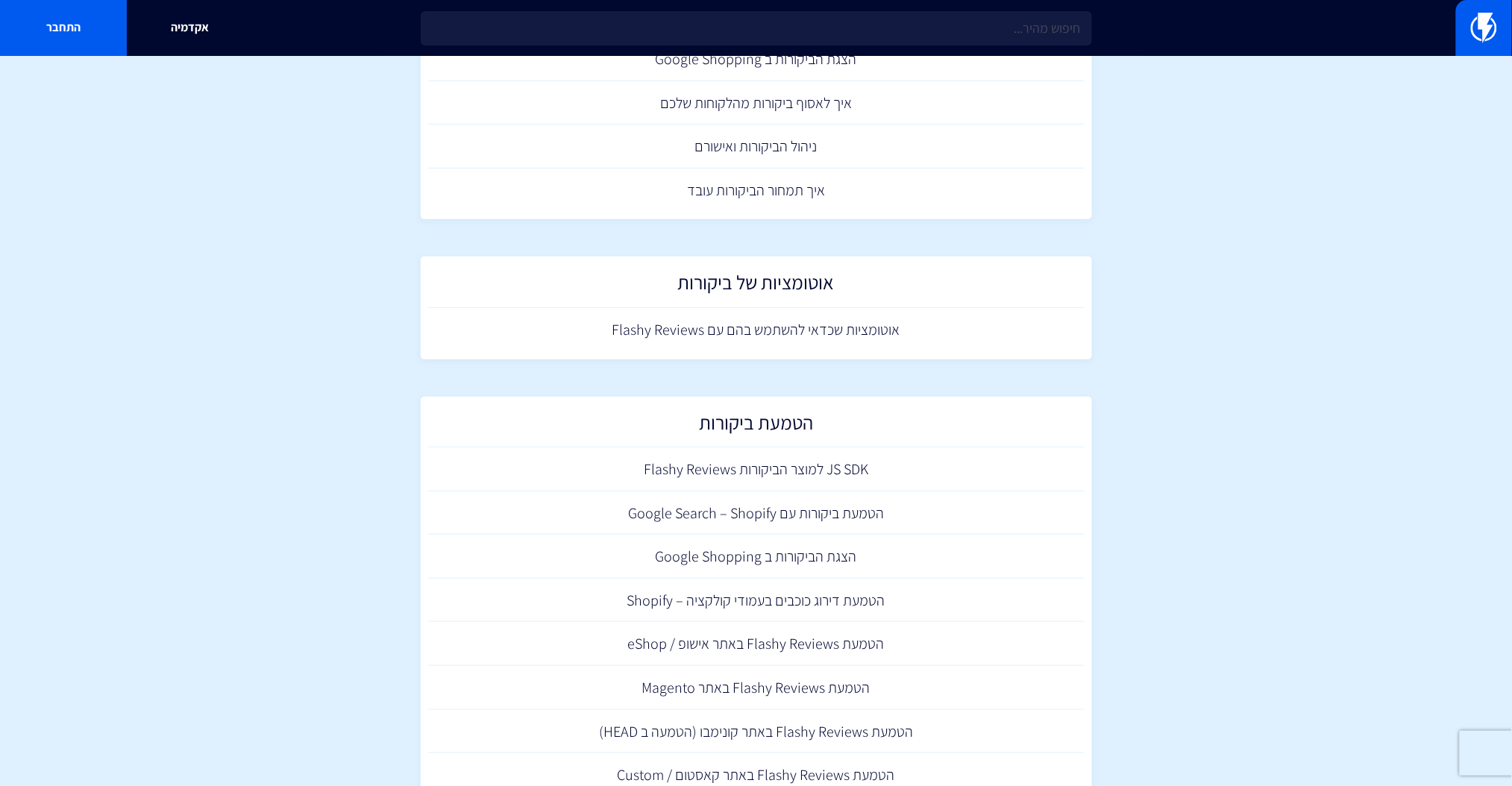
scroll to position [287, 0]
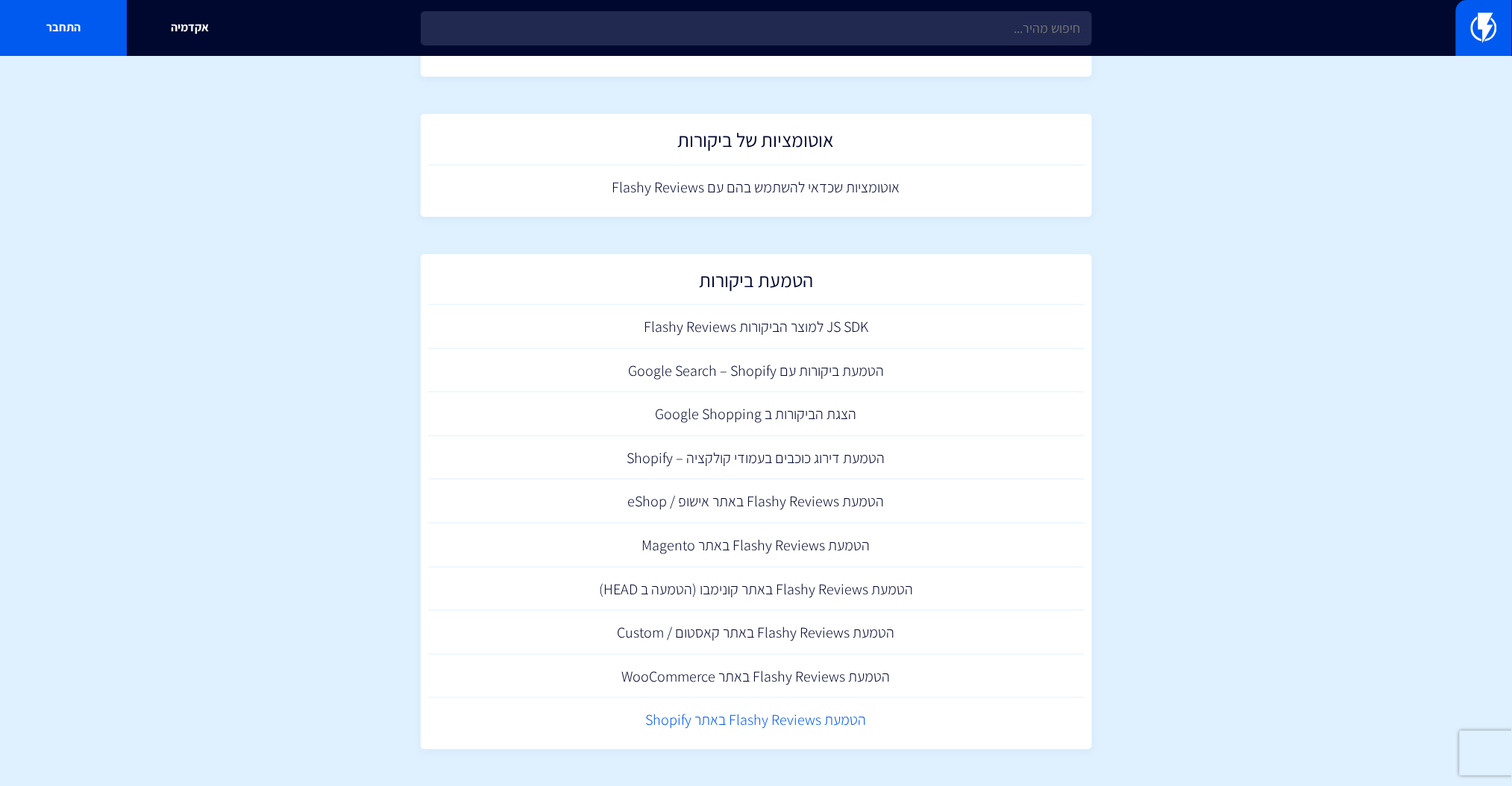
click at [762, 722] on link "הטמעת Flashy Reviews באתר Shopify" at bounding box center [756, 720] width 656 height 44
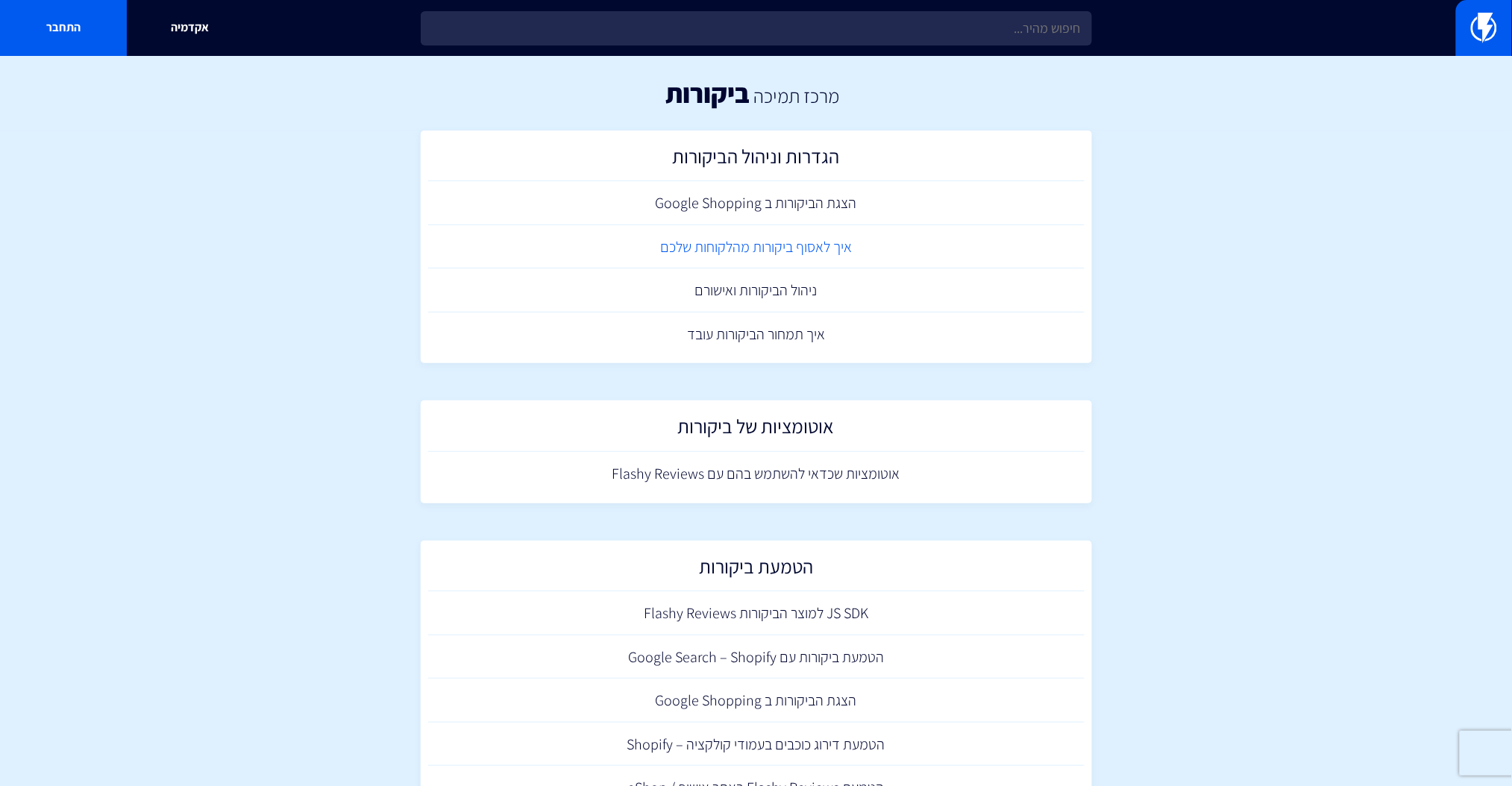
click at [707, 246] on link "איך לאסוף ביקורות מהלקוחות שלכם" at bounding box center [756, 247] width 656 height 44
click at [816, 299] on link "ניהול הביקורות ואישורם" at bounding box center [756, 290] width 656 height 44
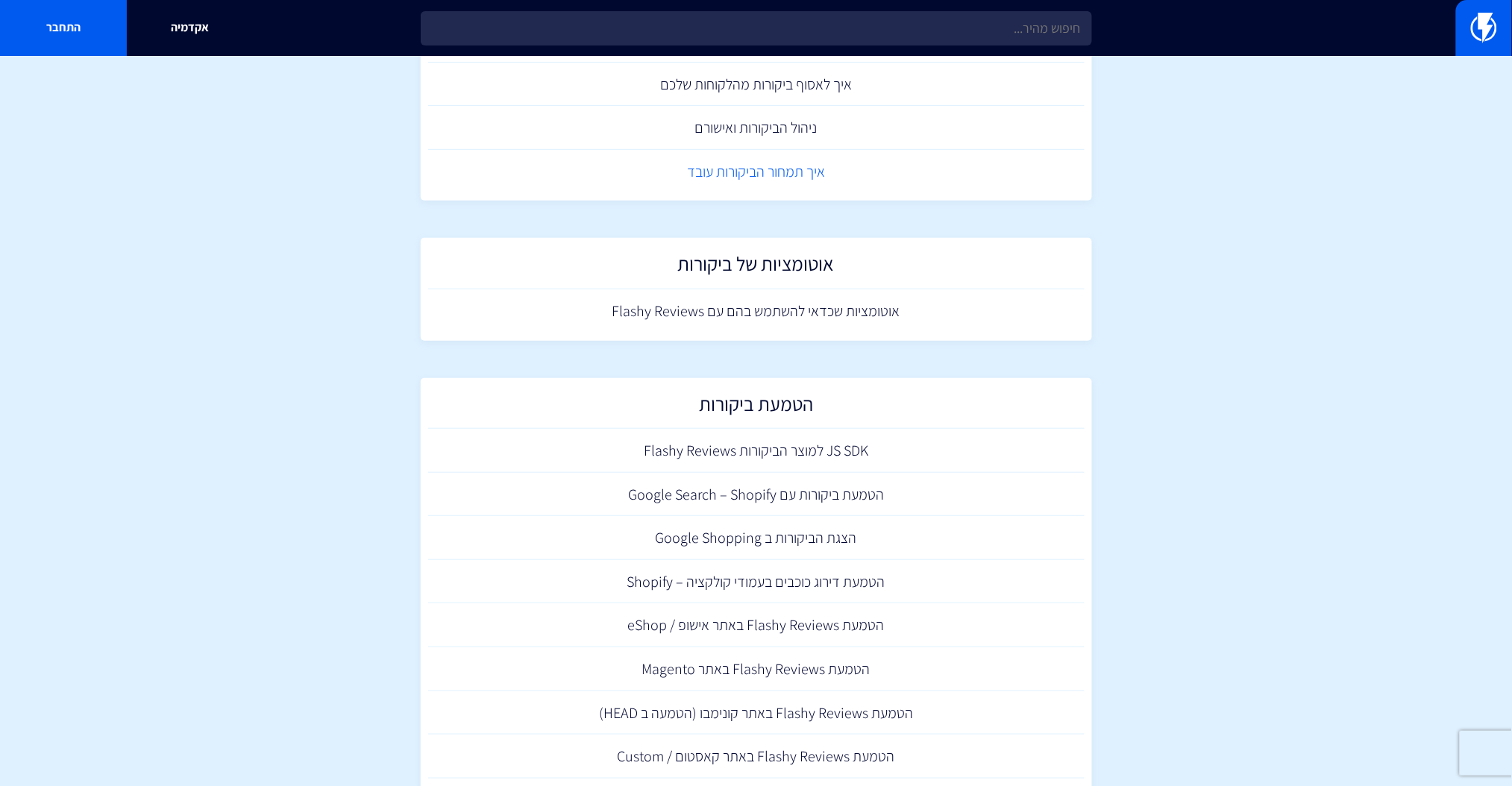
scroll to position [199, 0]
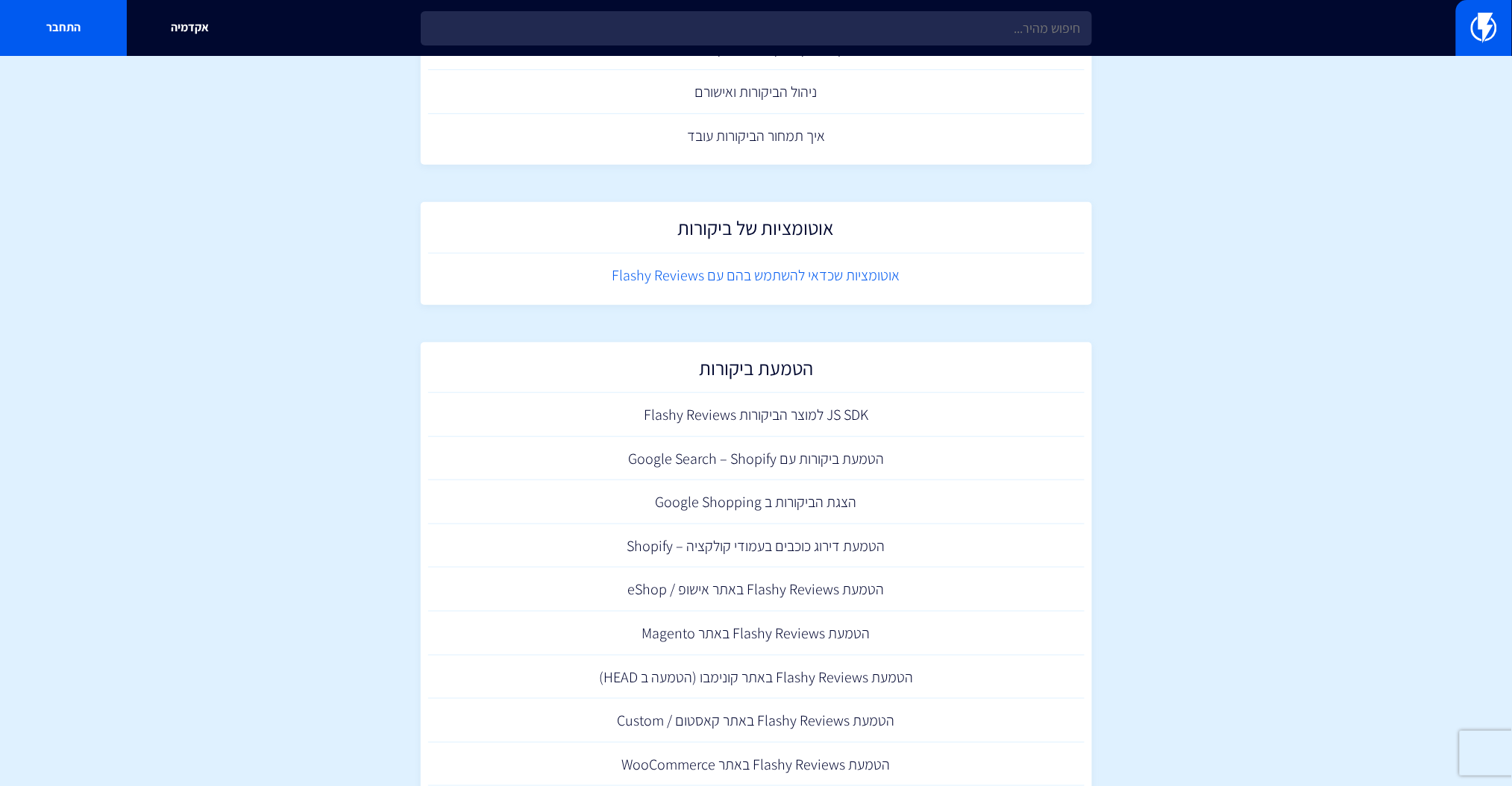
click at [746, 266] on link "אוטומציות שכדאי להשתמש בהם עם Flashy Reviews" at bounding box center [756, 276] width 656 height 44
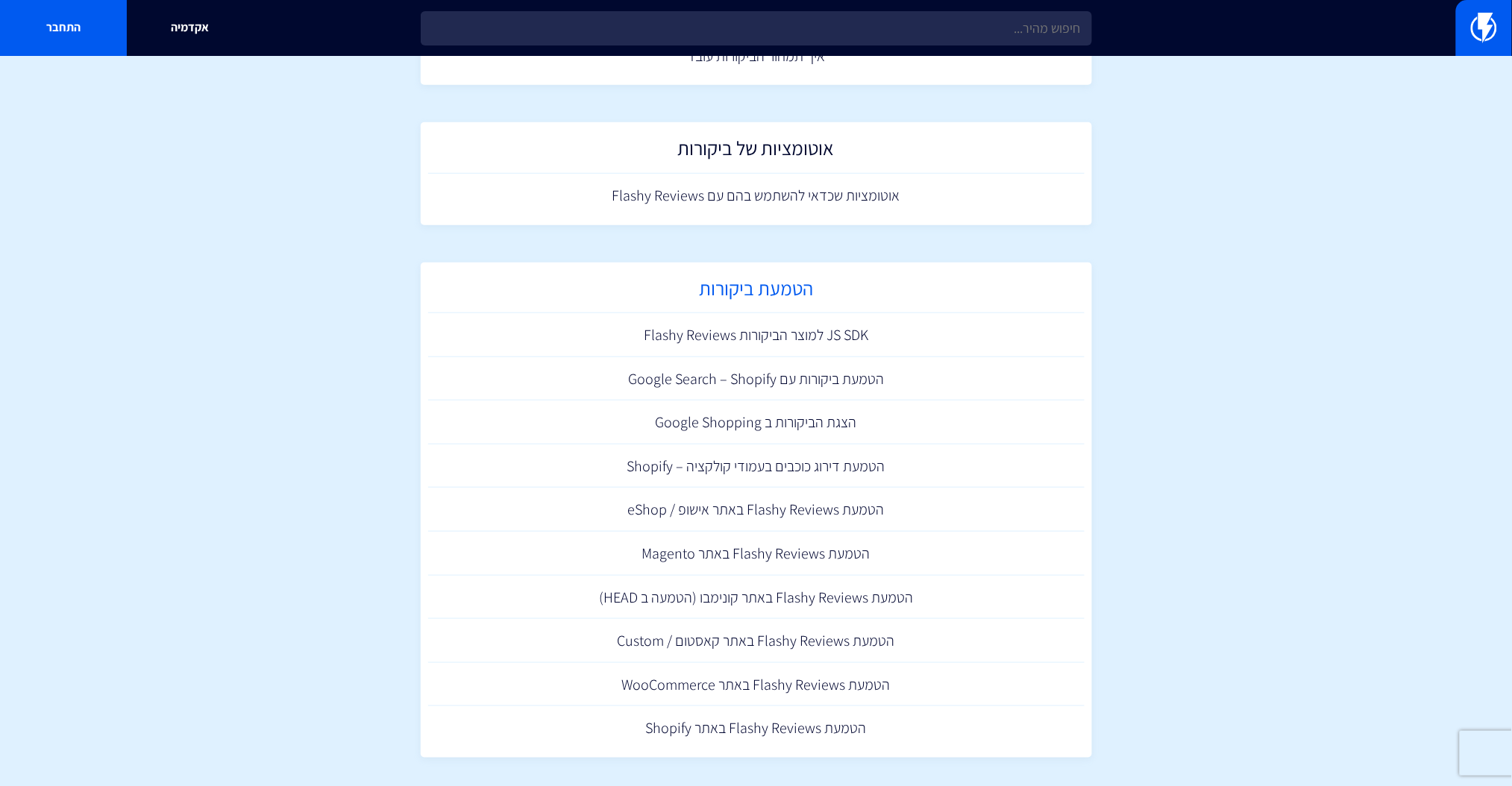
scroll to position [287, 0]
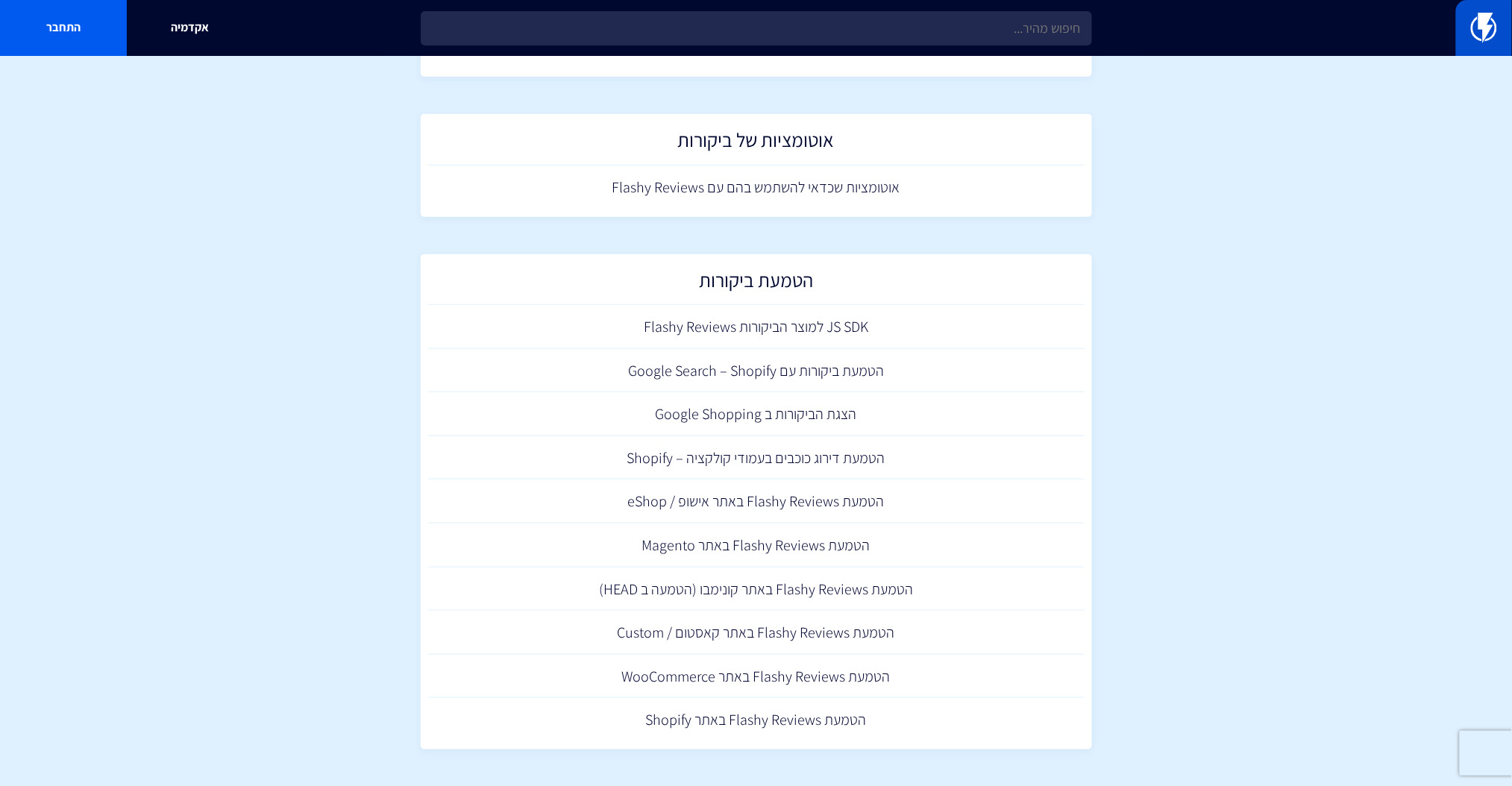
click at [1476, 34] on img at bounding box center [1484, 27] width 26 height 30
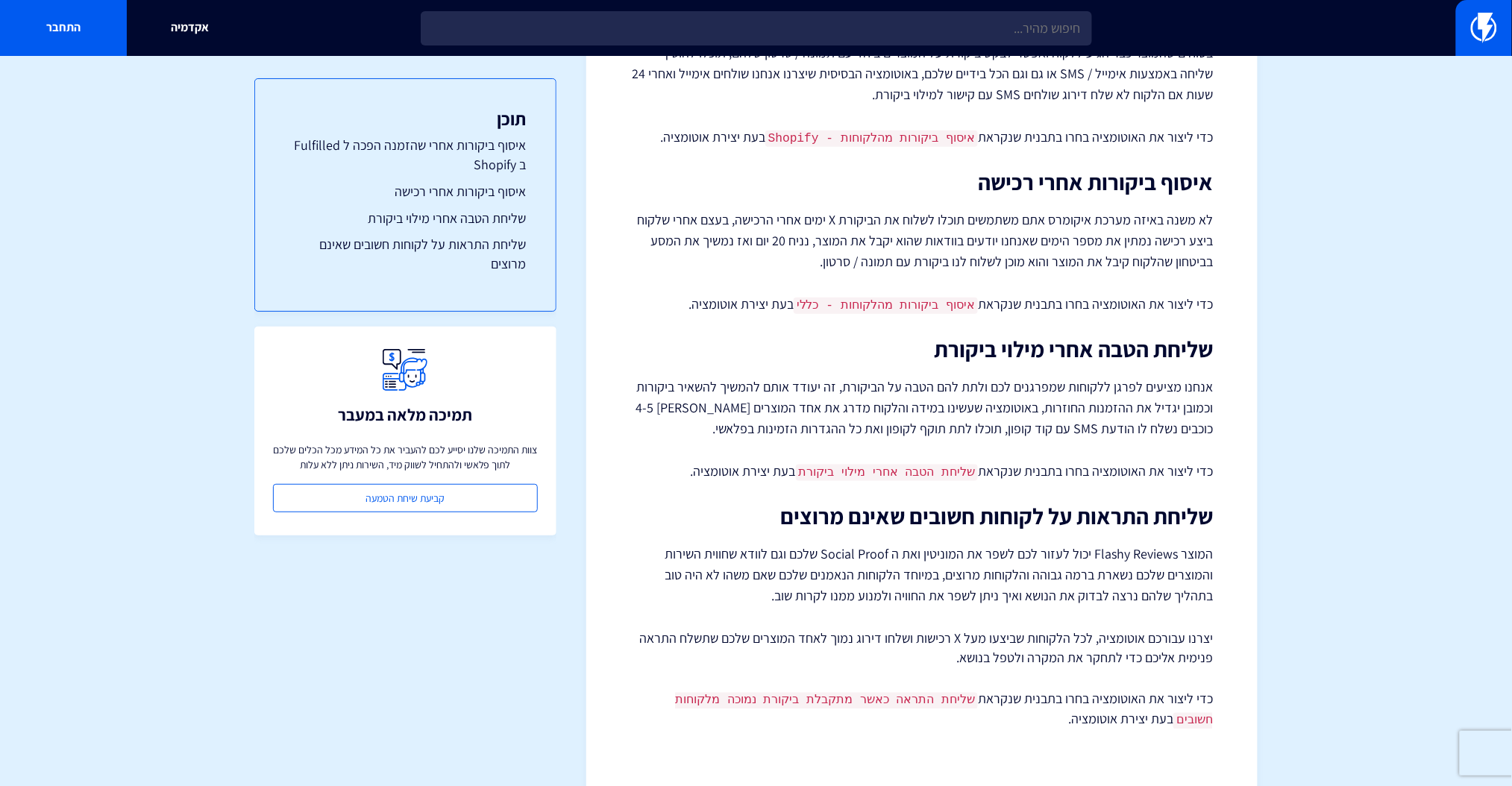
scroll to position [365, 0]
